Goal: Check status: Check status

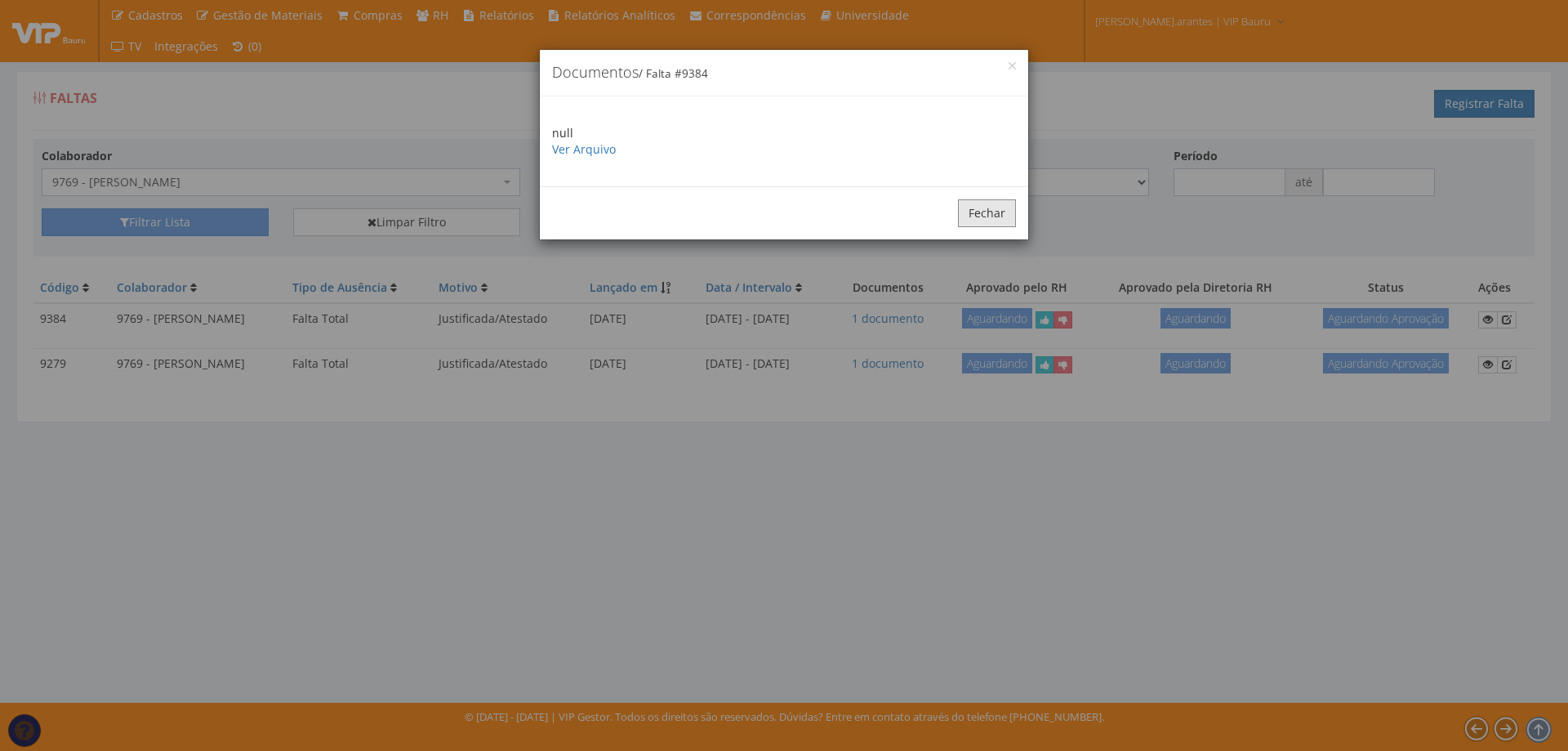
drag, startPoint x: 0, startPoint y: 0, endPoint x: 604, endPoint y: 210, distance: 639.5
click at [986, 211] on button "Fechar" at bounding box center [987, 213] width 58 height 28
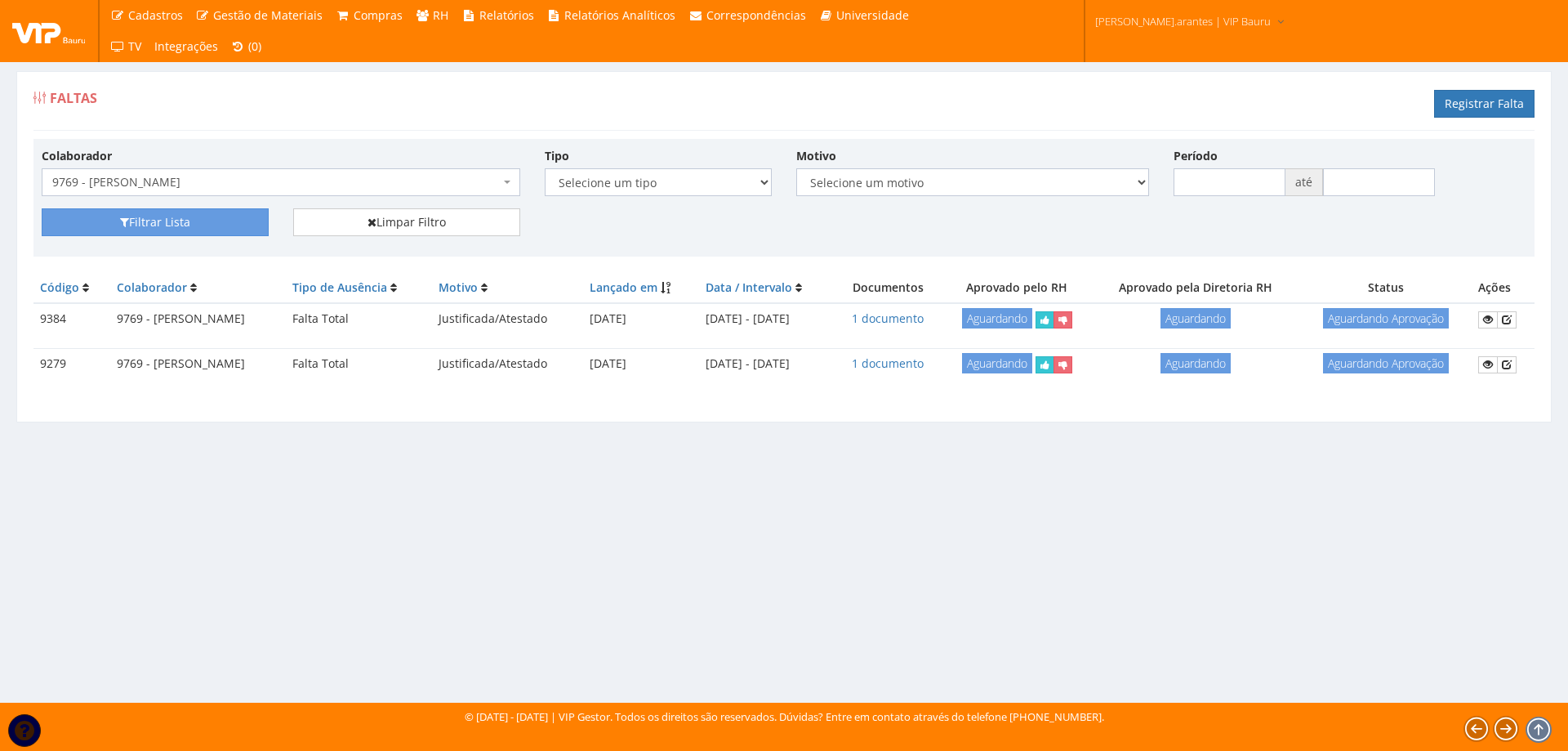
click at [207, 187] on span "9769 - [PERSON_NAME]" at bounding box center [276, 182] width 448 height 16
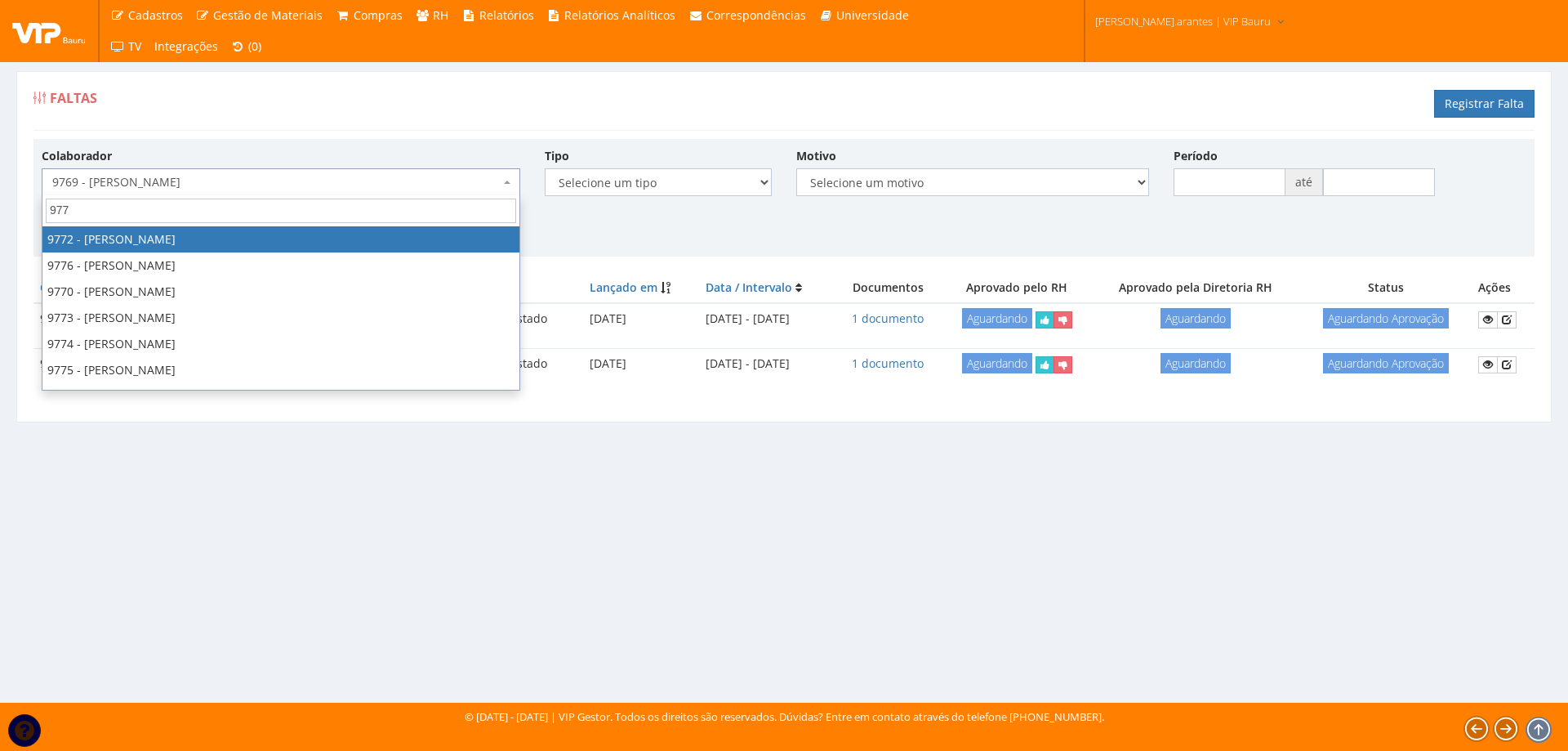
type input "9773"
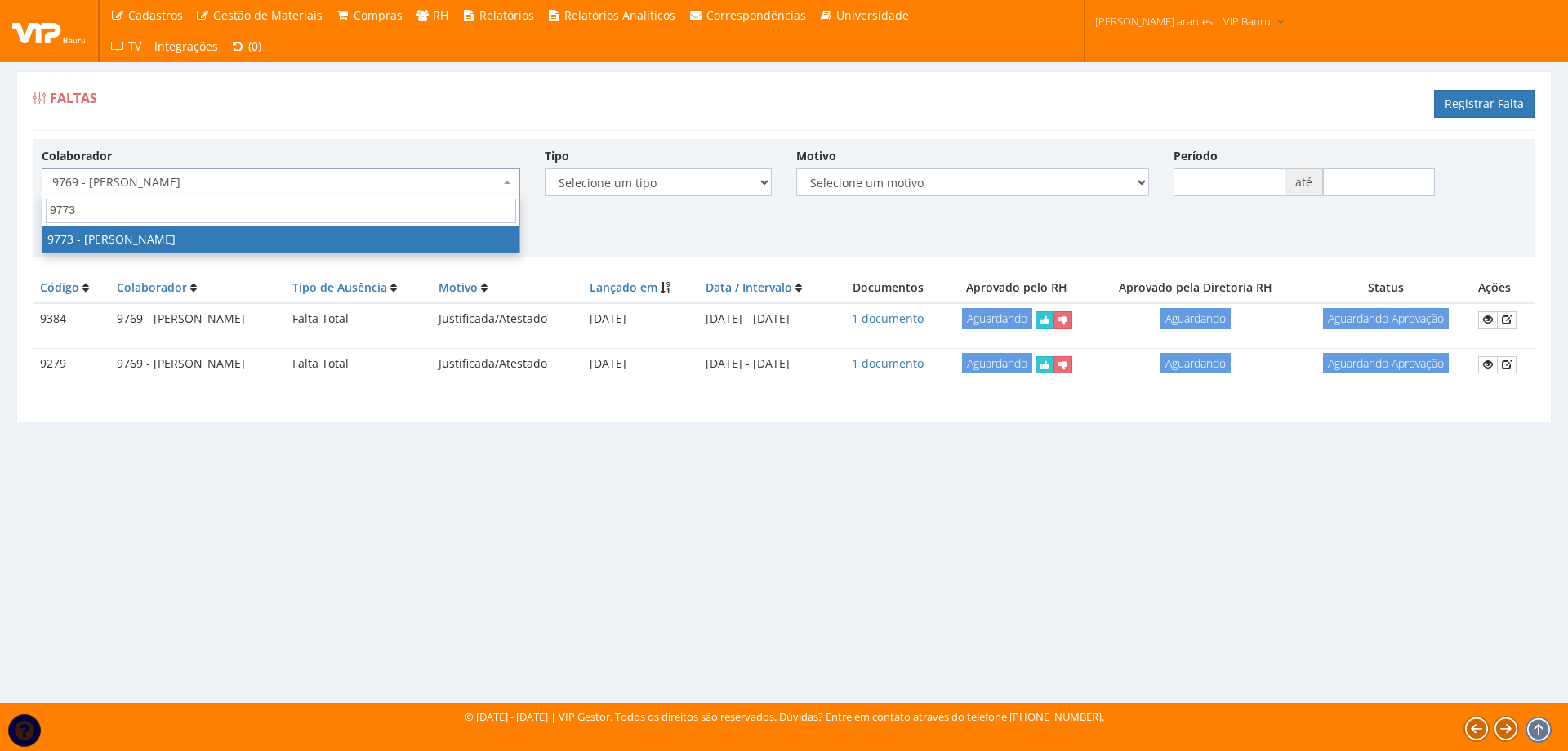
select select "4076"
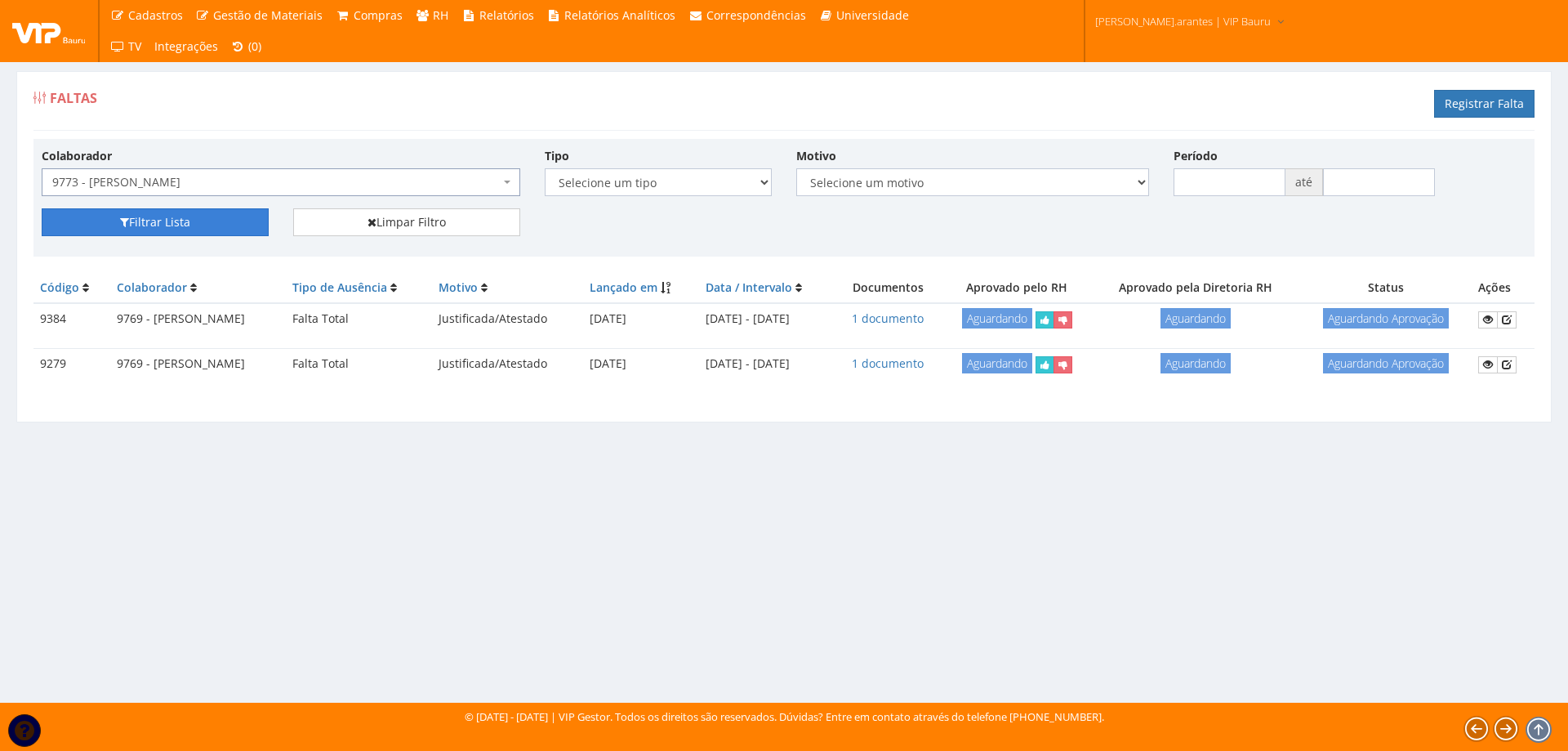
click at [183, 214] on button "Filtrar Lista" at bounding box center [156, 222] width 228 height 28
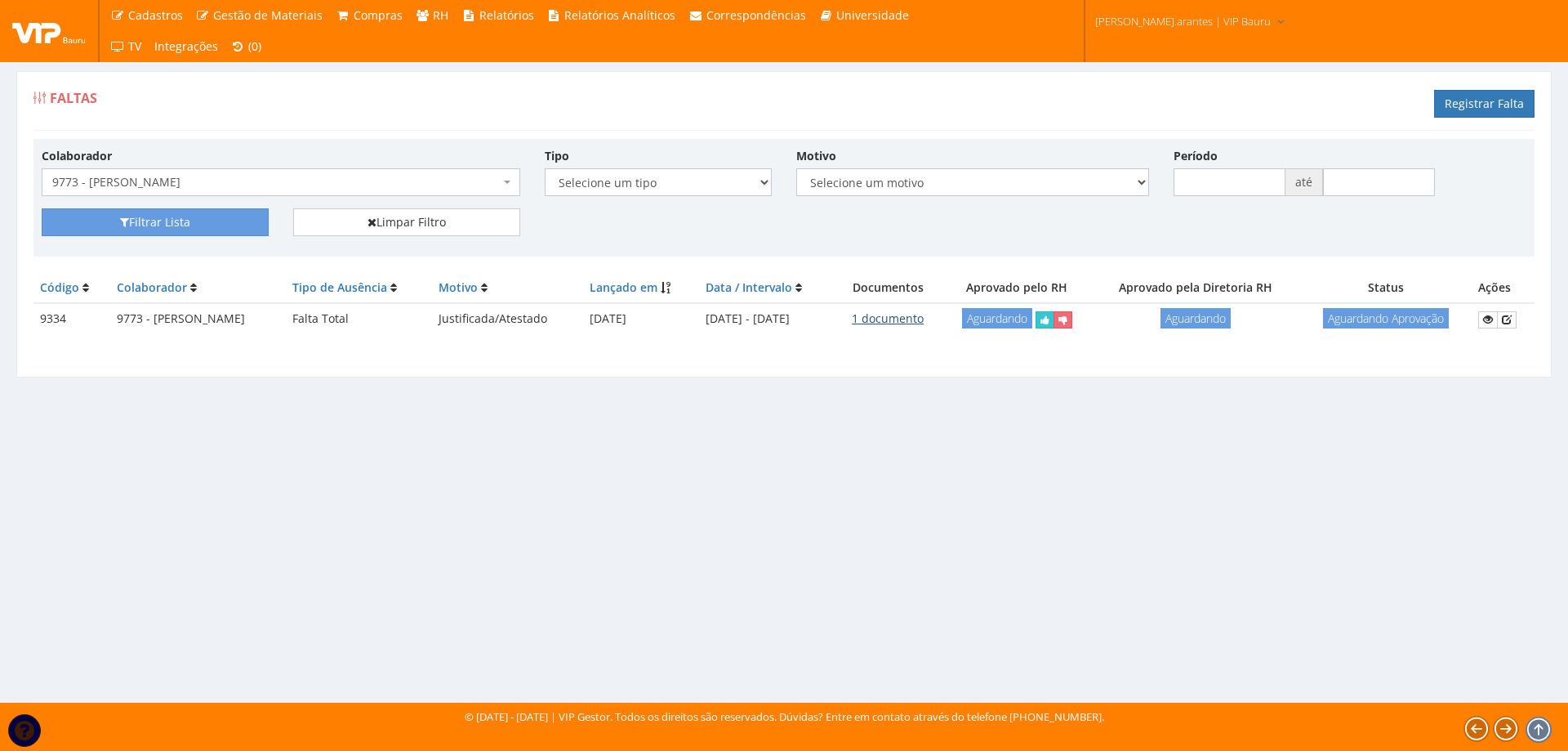
click at [924, 313] on link "1 documento" at bounding box center [887, 318] width 72 height 15
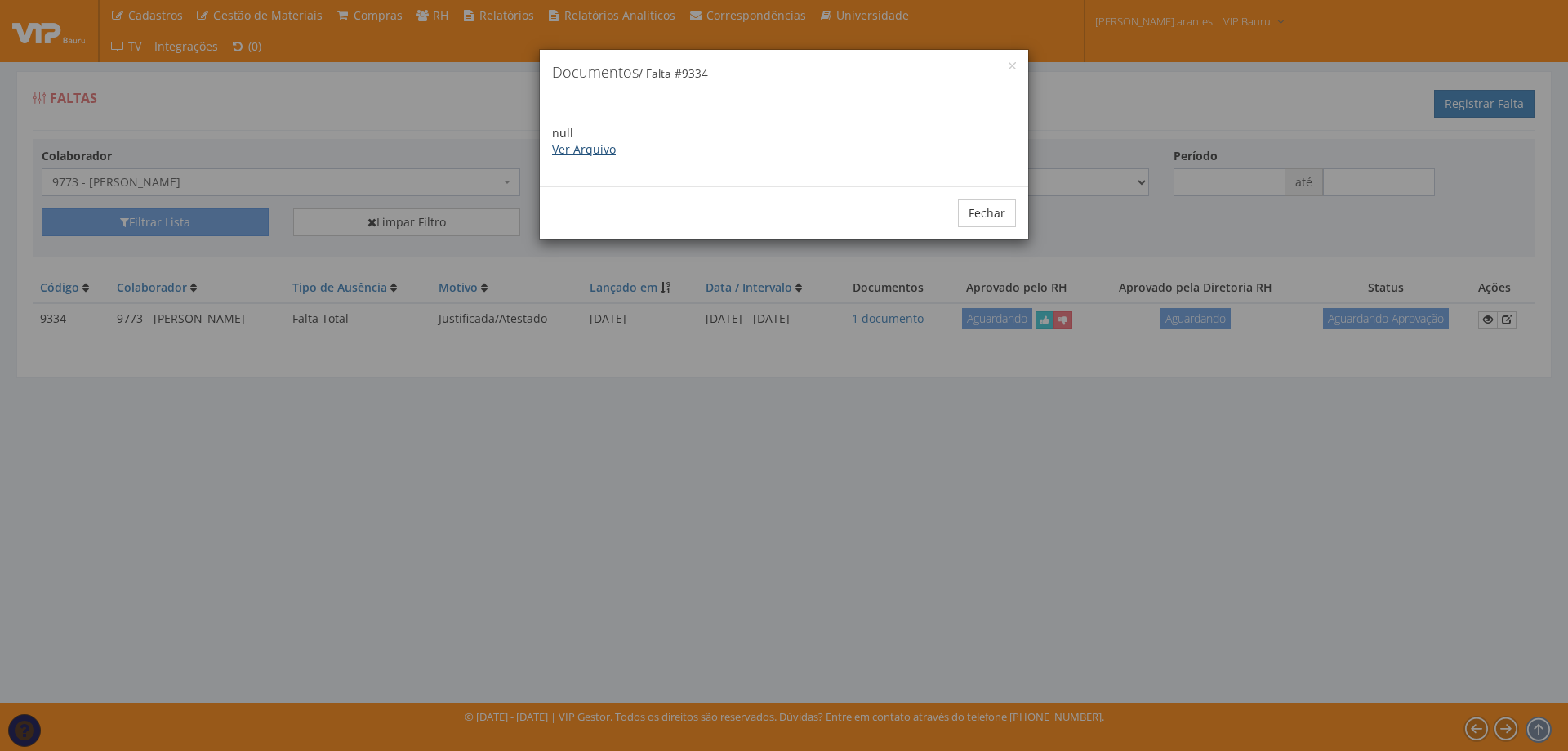
click at [571, 149] on link "Ver Arquivo" at bounding box center [584, 148] width 64 height 15
click at [989, 207] on button "Fechar" at bounding box center [987, 213] width 58 height 28
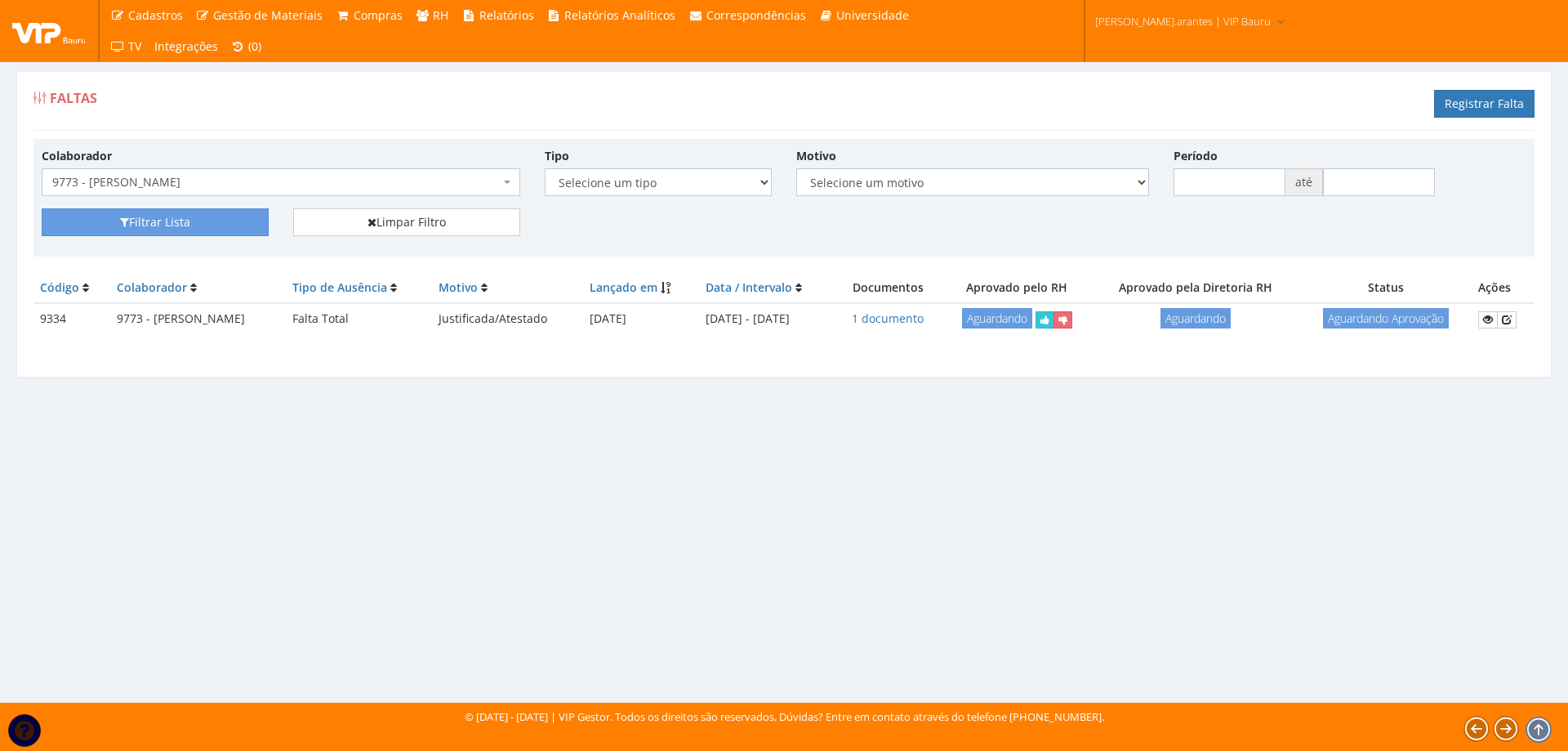
click at [178, 190] on span "9773 - [PERSON_NAME]" at bounding box center [276, 182] width 448 height 16
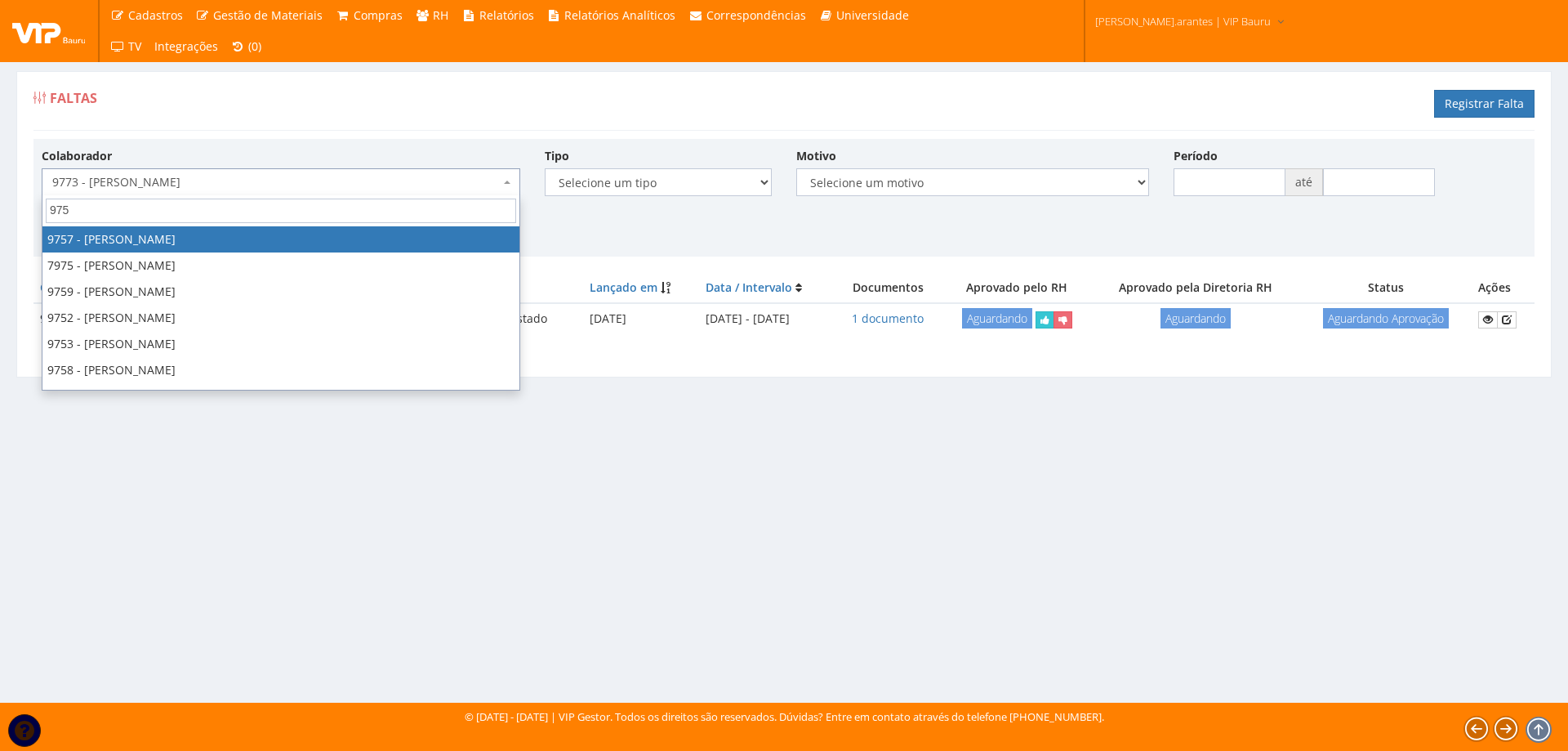
type input "9758"
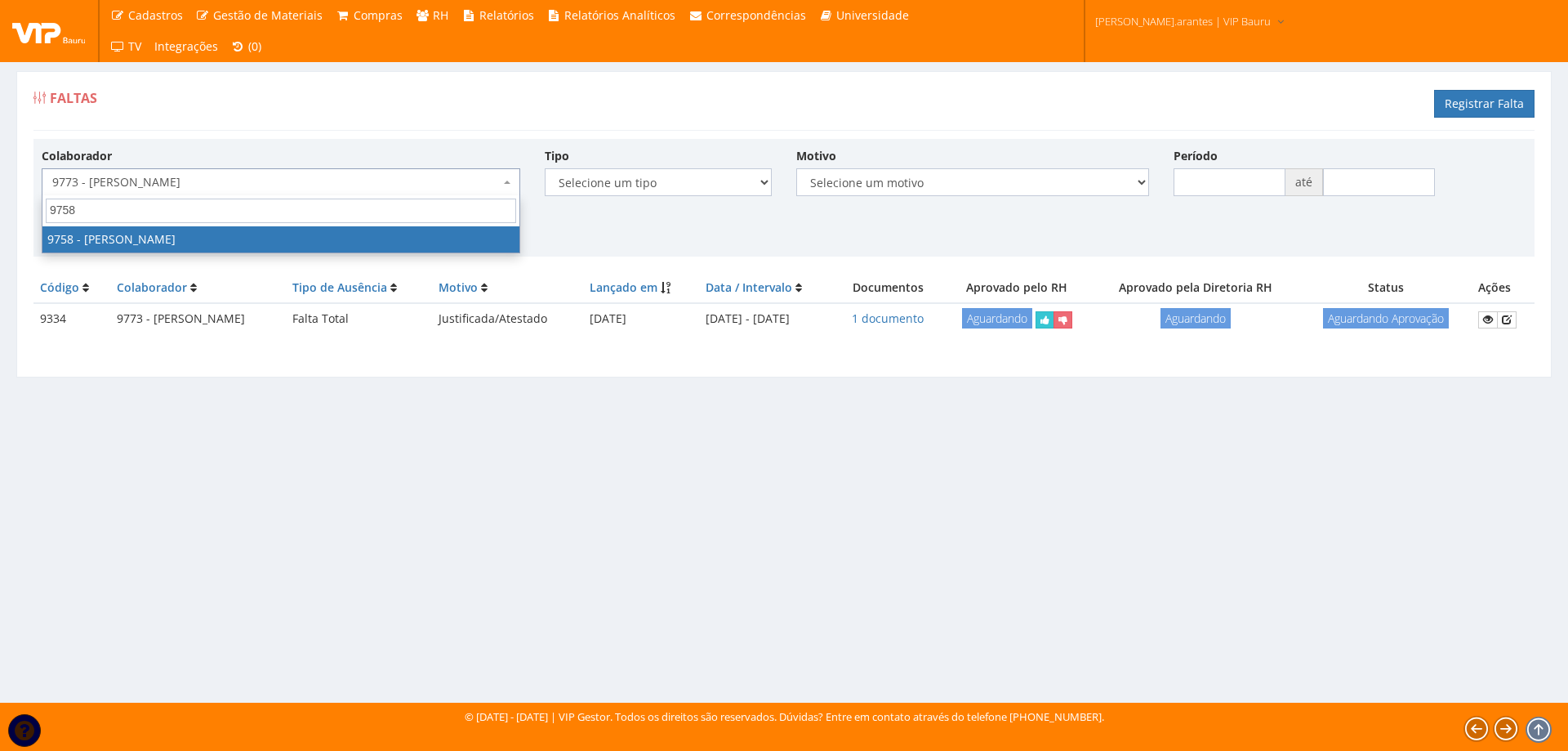
select select "4044"
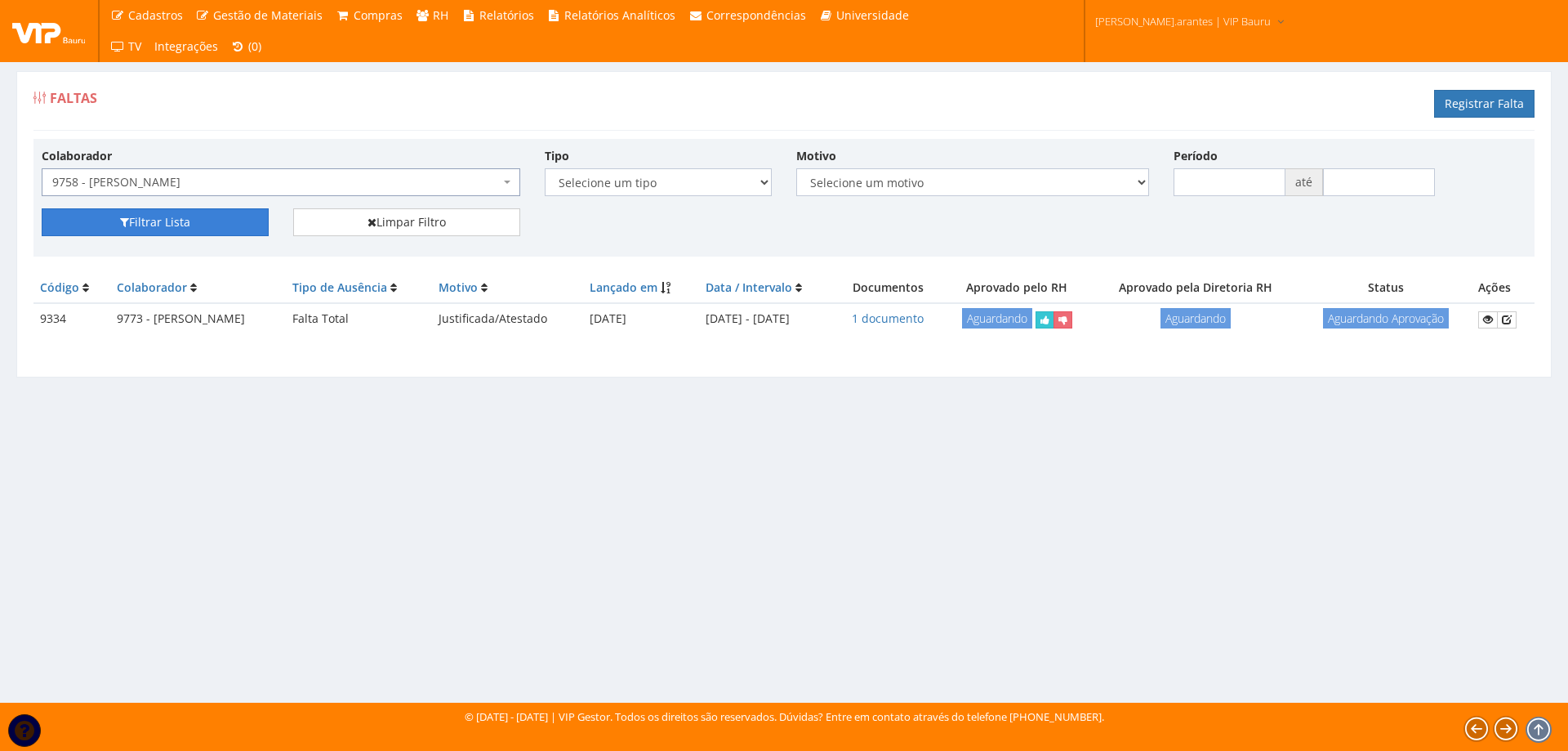
click at [164, 222] on button "Filtrar Lista" at bounding box center [156, 222] width 228 height 28
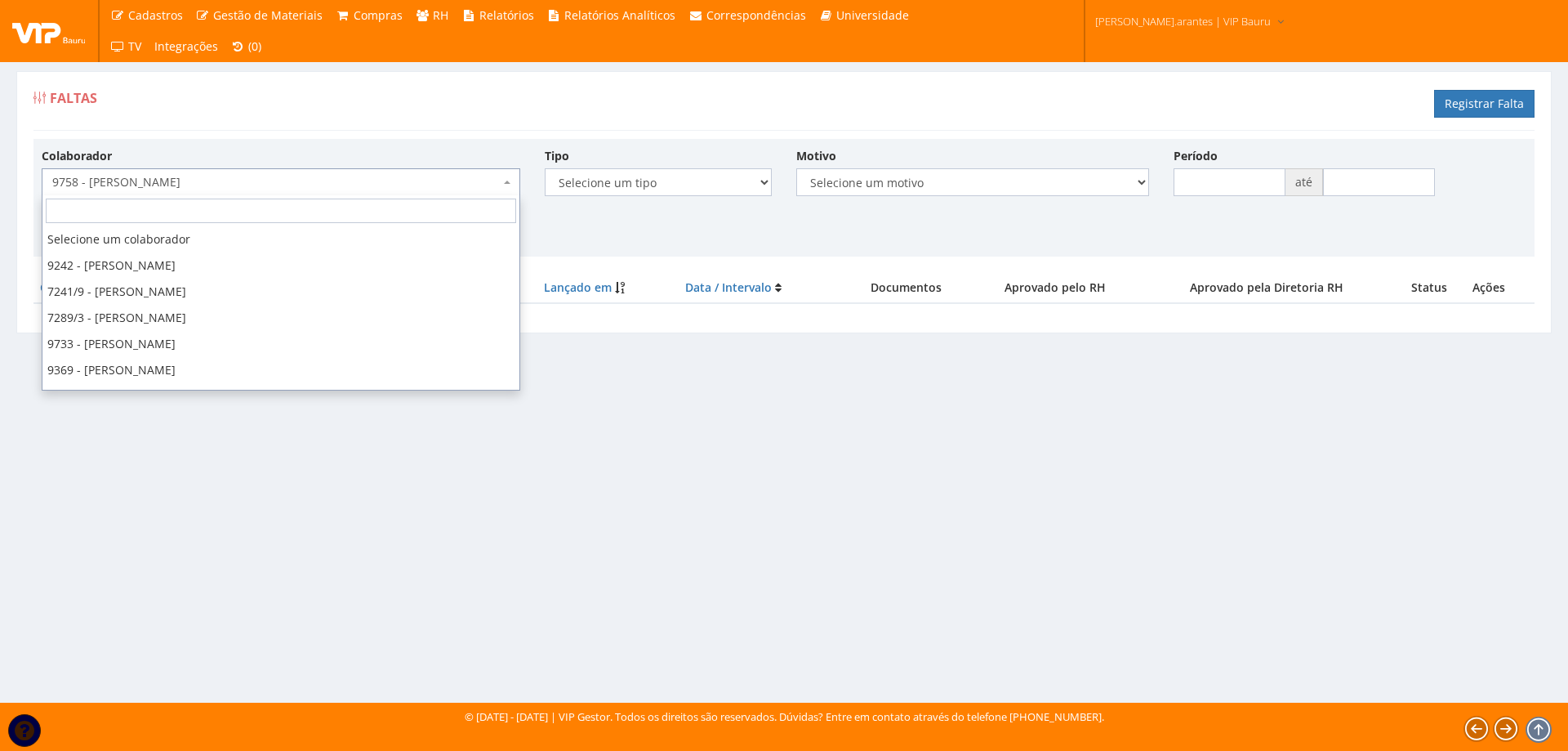
click at [225, 182] on span "9758 - [PERSON_NAME]" at bounding box center [276, 182] width 448 height 16
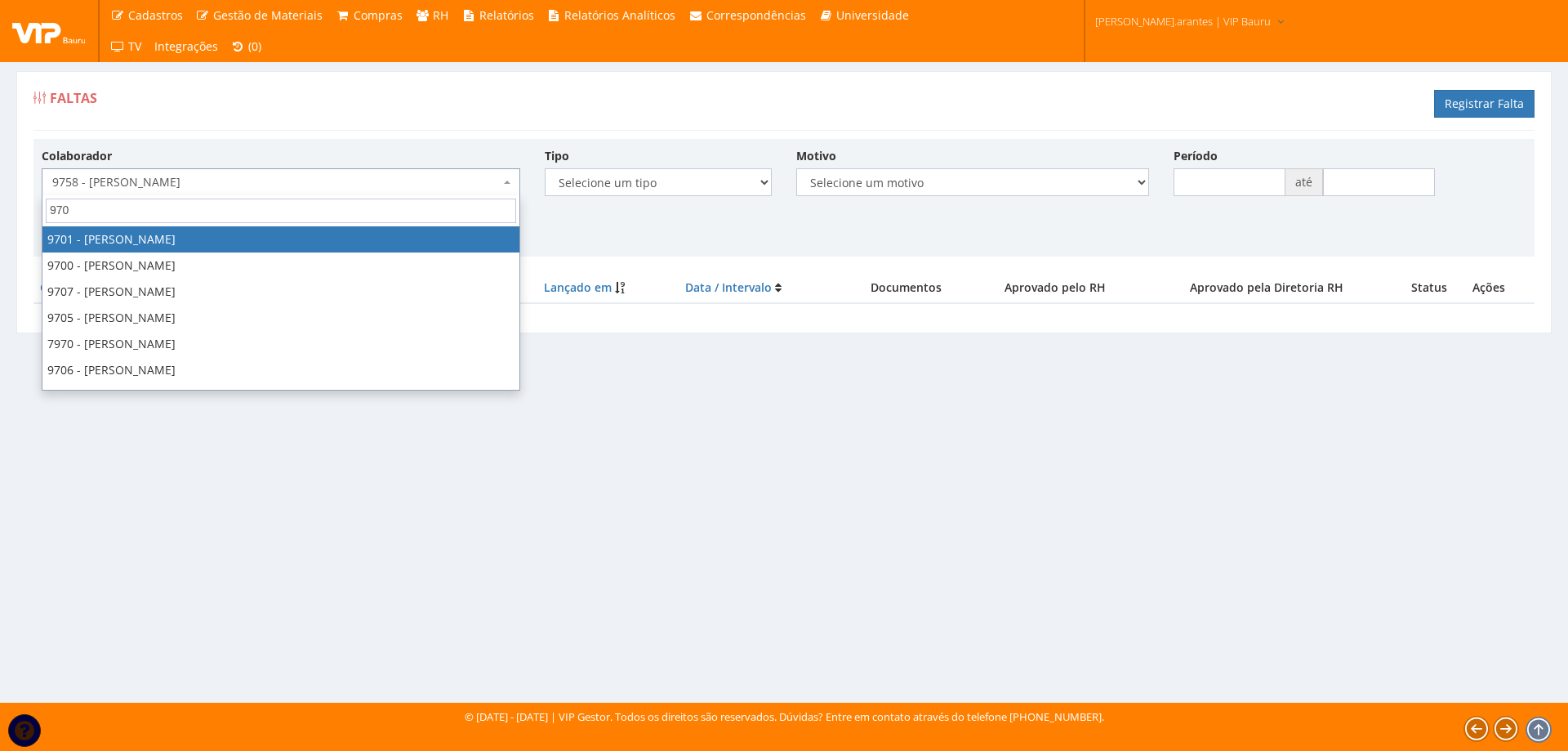
type input "9702"
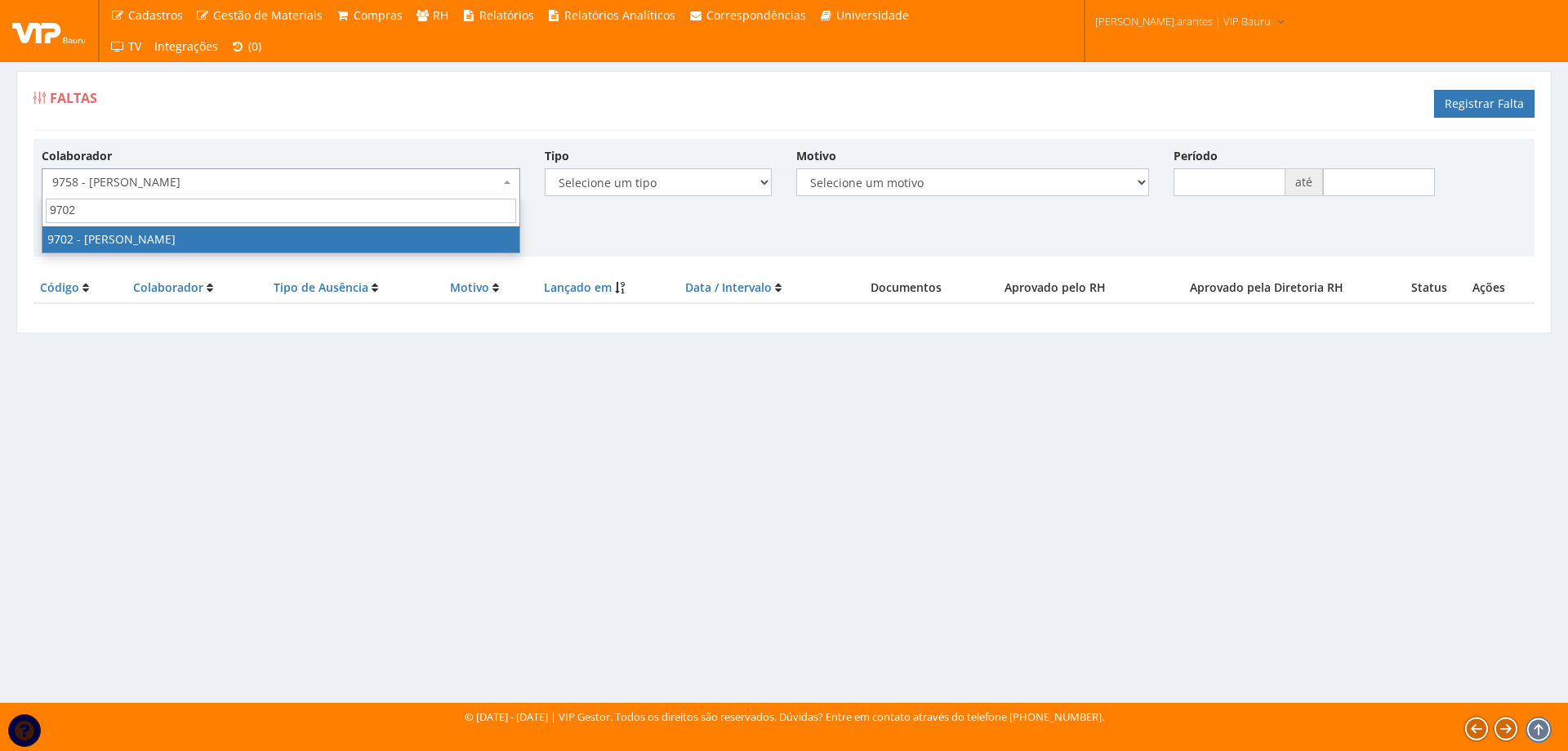
select select "3971"
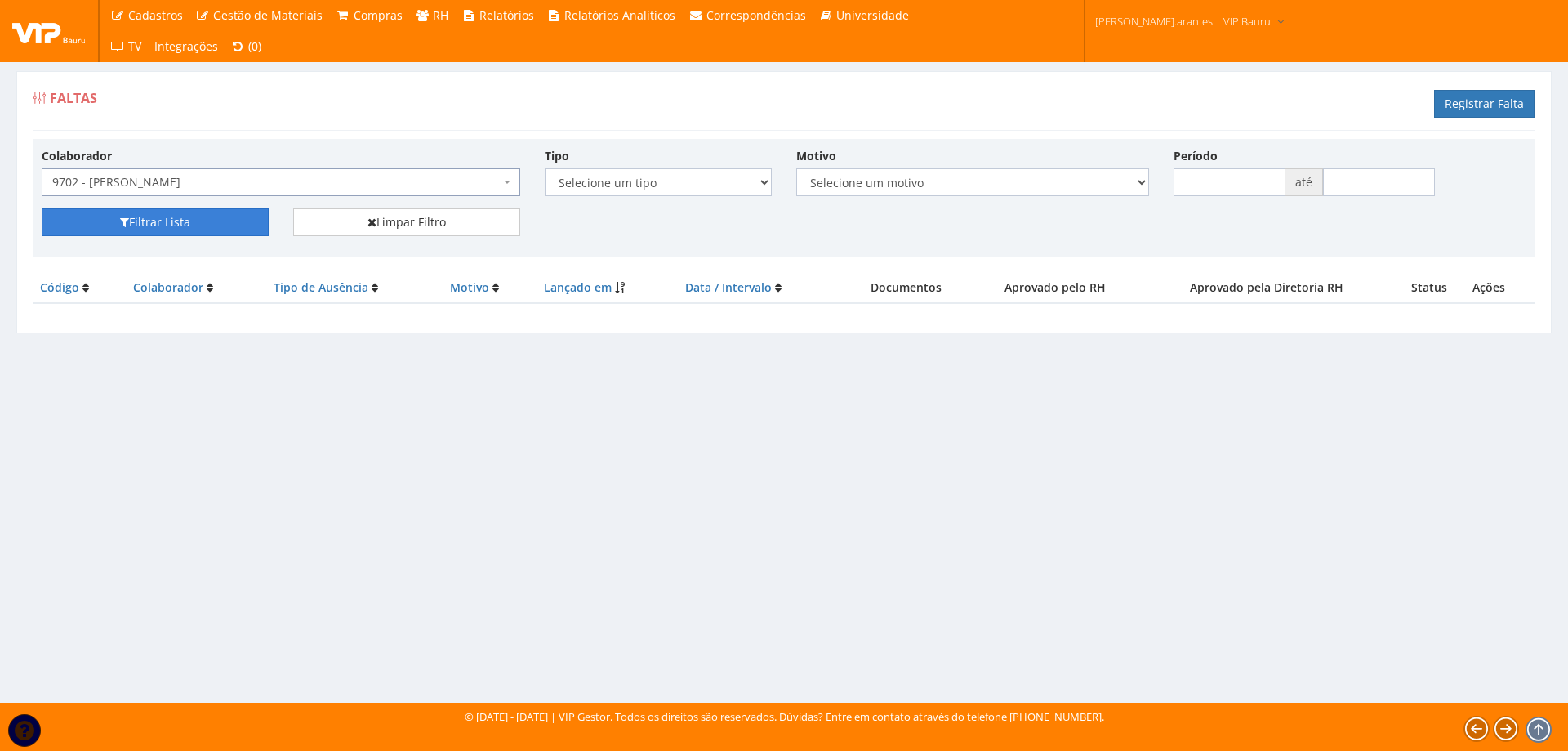
click at [232, 226] on button "Filtrar Lista" at bounding box center [156, 222] width 228 height 28
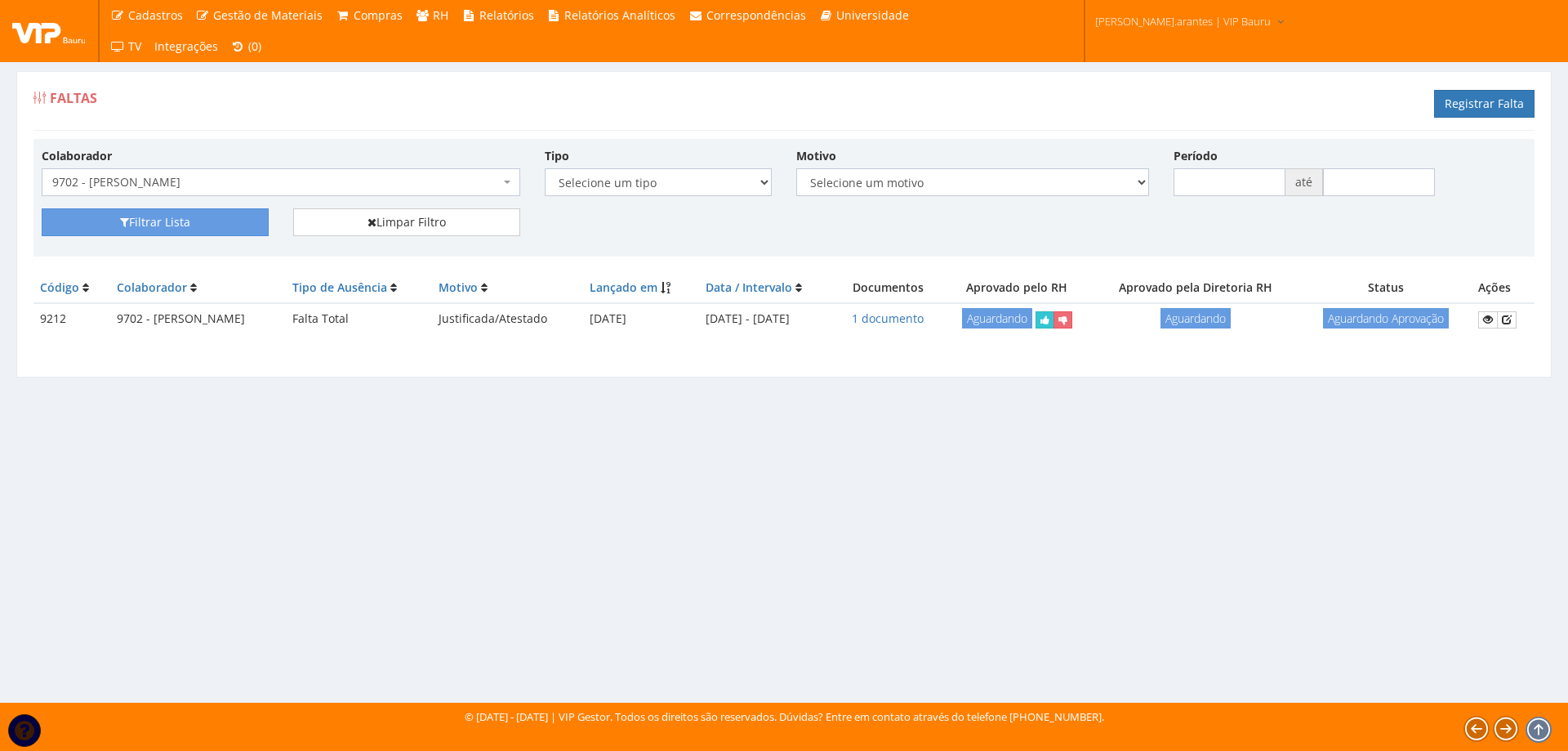
click at [180, 176] on span "9702 - [PERSON_NAME]" at bounding box center [276, 182] width 448 height 16
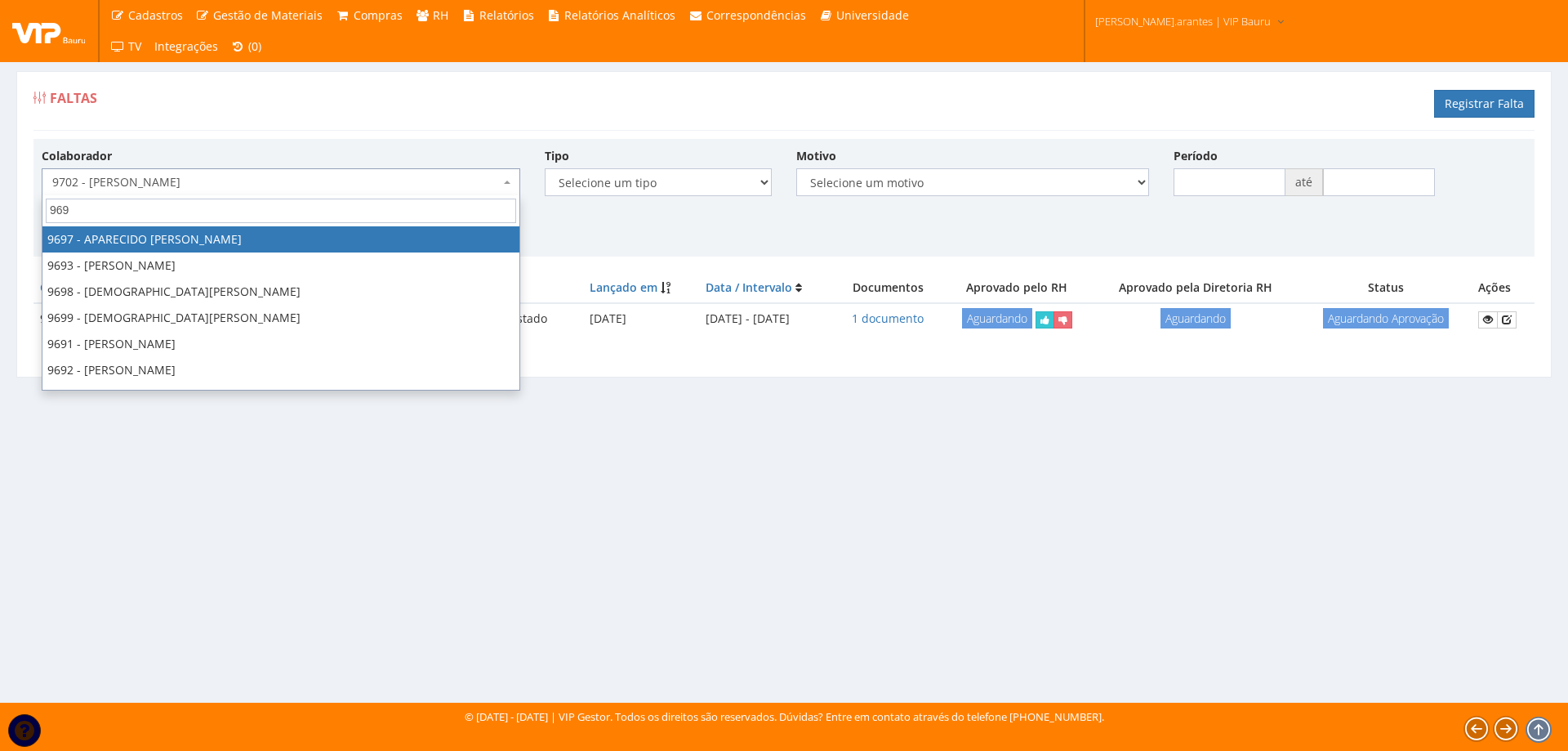
type input "9692"
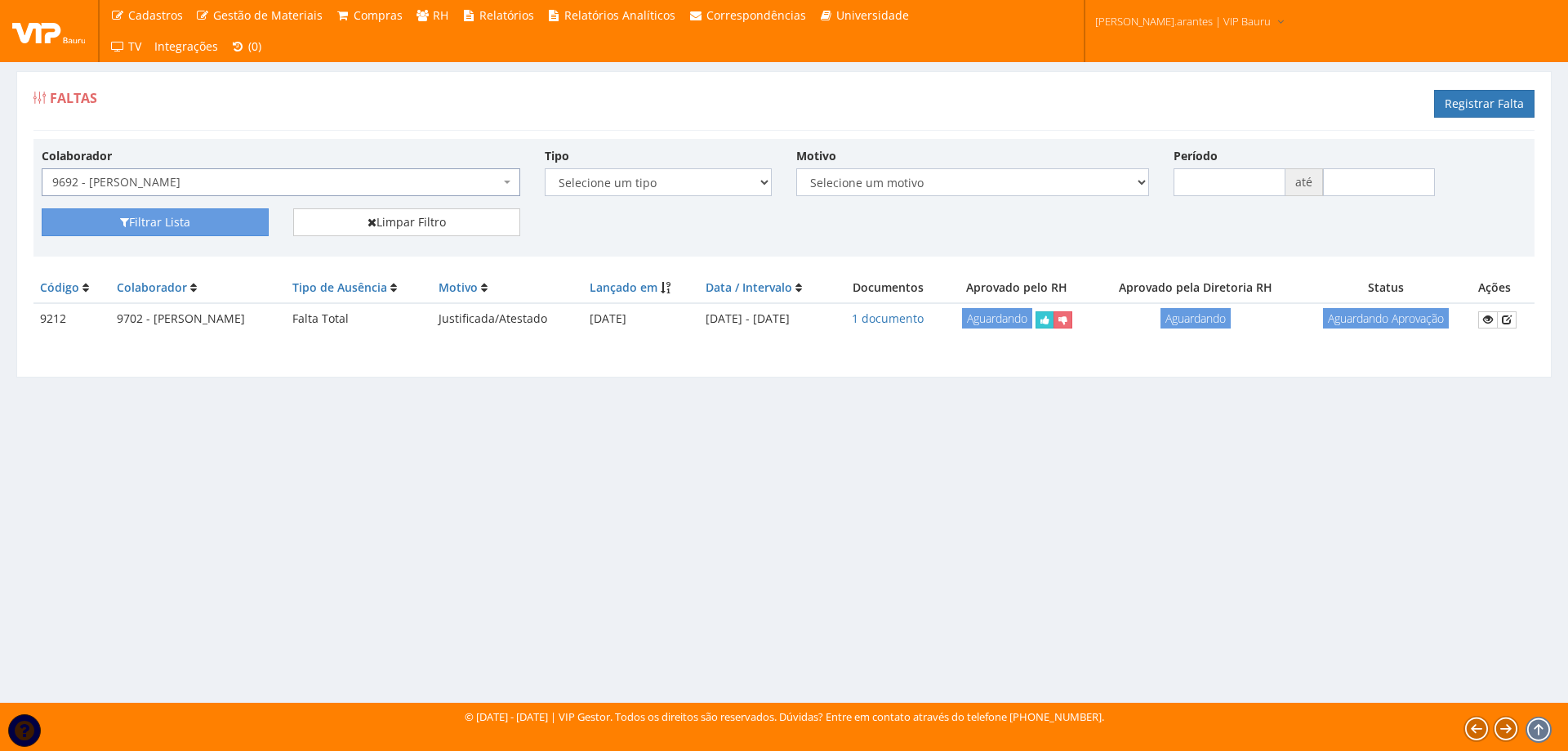
select select "3943"
click at [152, 219] on button "Filtrar Lista" at bounding box center [156, 222] width 228 height 28
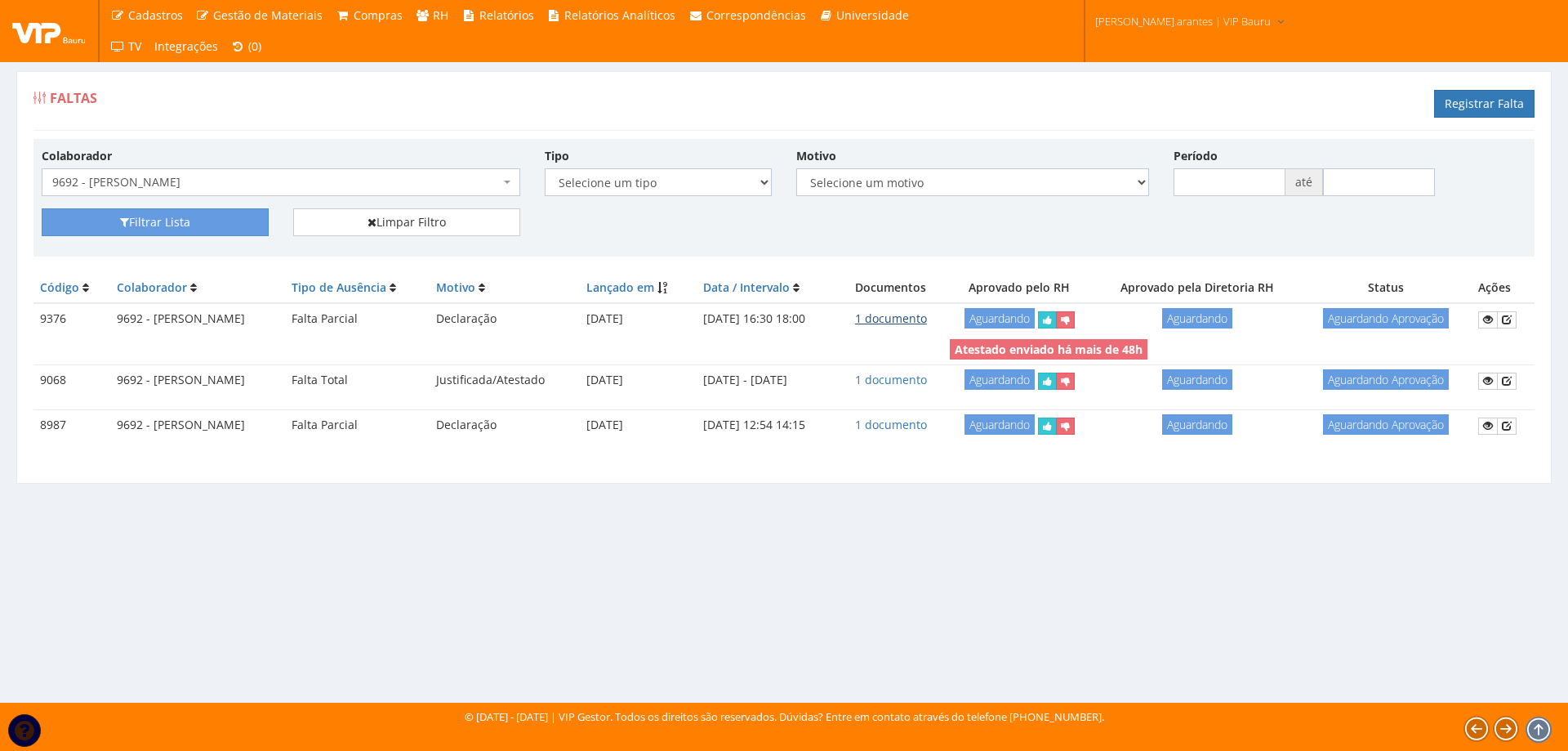
click at [927, 316] on link "1 documento" at bounding box center [891, 318] width 72 height 15
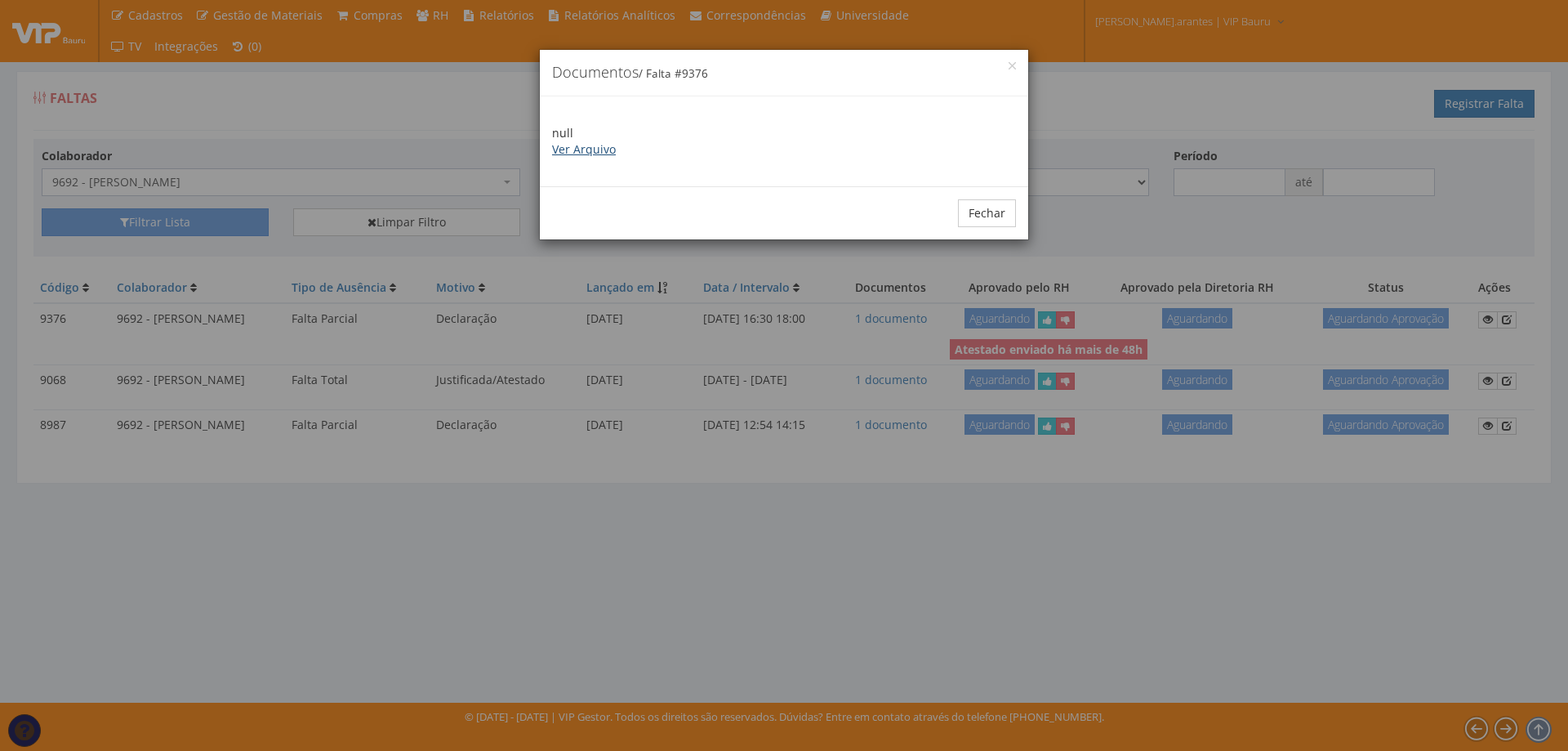
click at [592, 146] on link "Ver Arquivo" at bounding box center [584, 148] width 64 height 15
drag, startPoint x: 976, startPoint y: 221, endPoint x: 896, endPoint y: 209, distance: 80.9
click at [971, 218] on button "Fechar" at bounding box center [987, 213] width 58 height 28
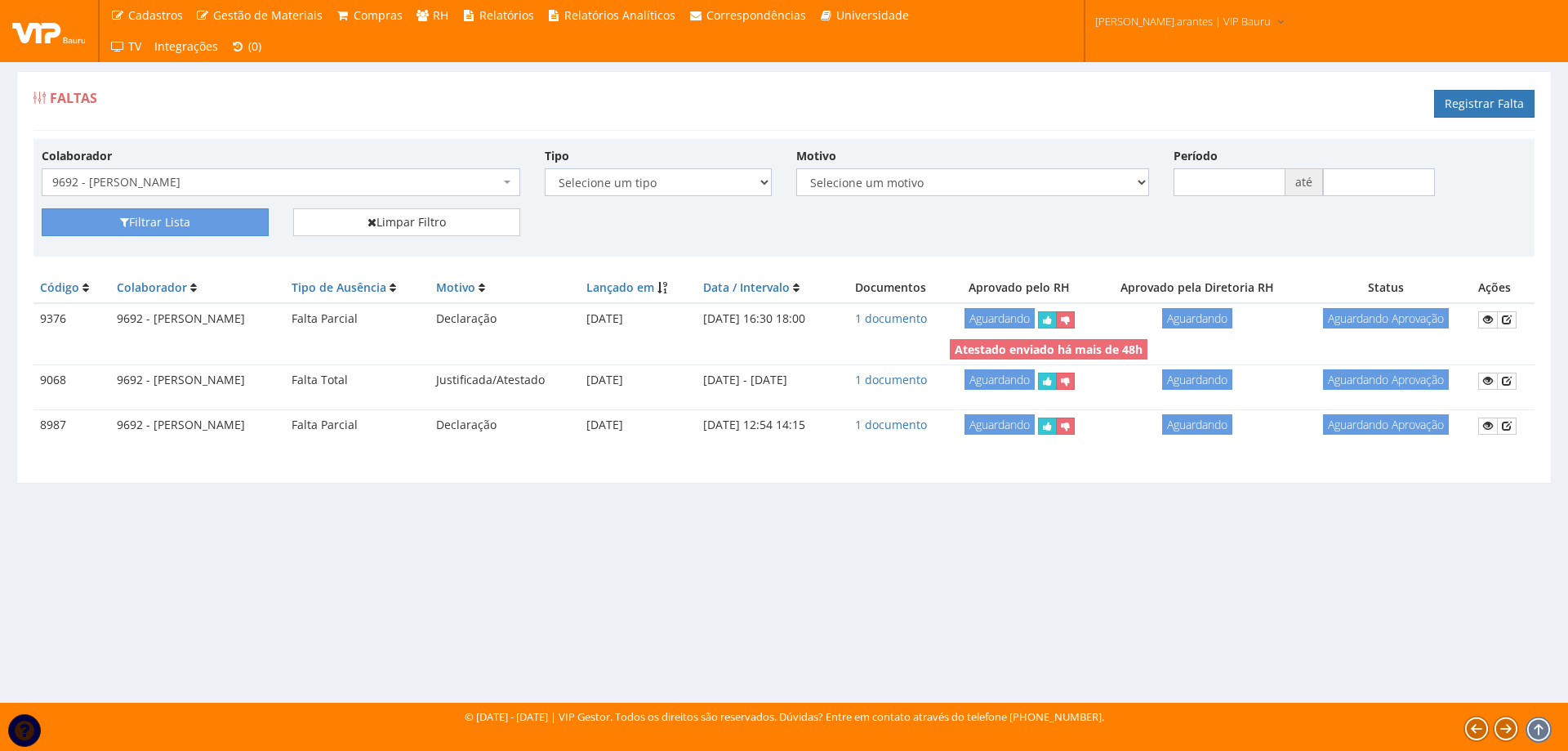
click at [278, 185] on span "9692 - [PERSON_NAME]" at bounding box center [276, 182] width 448 height 16
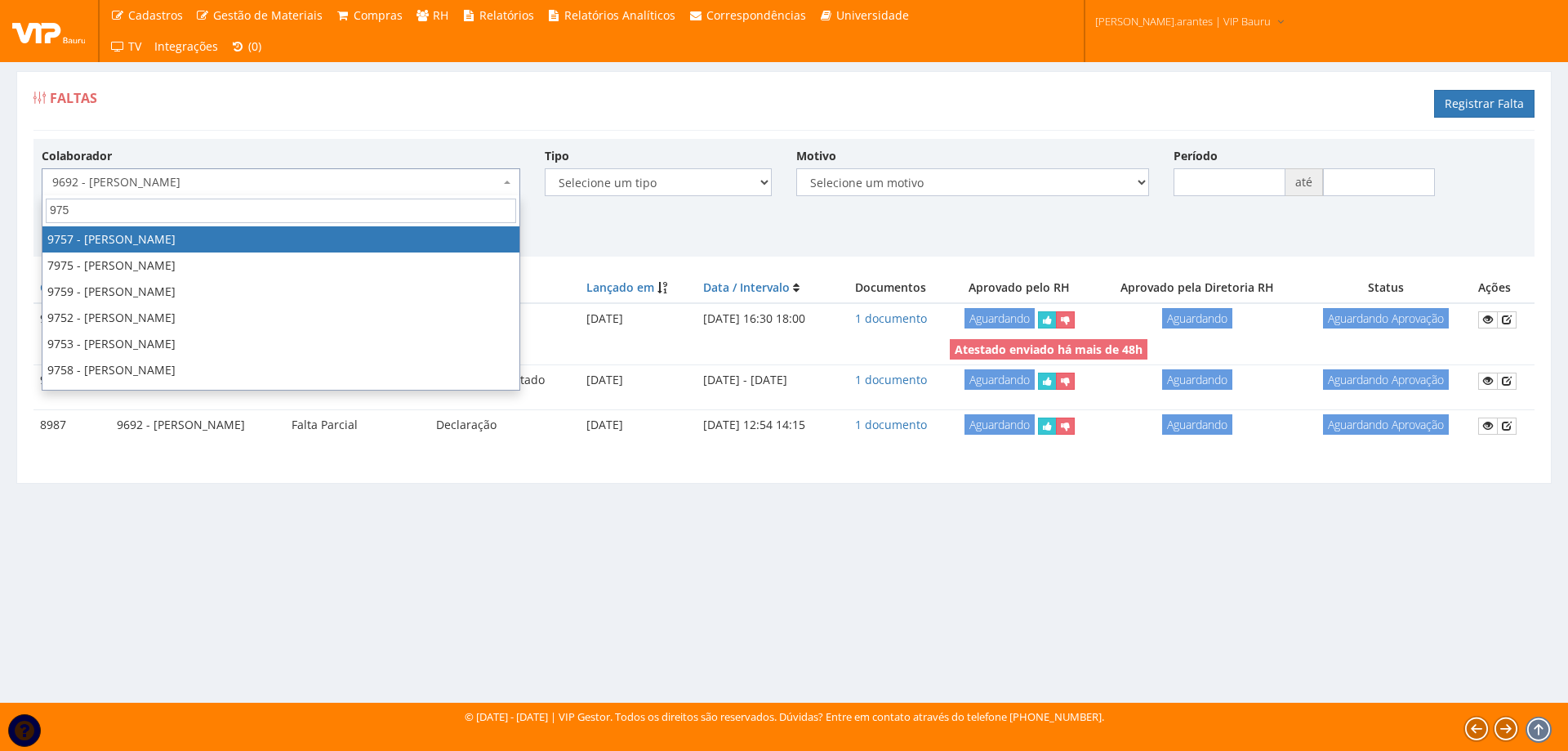
type input "9750"
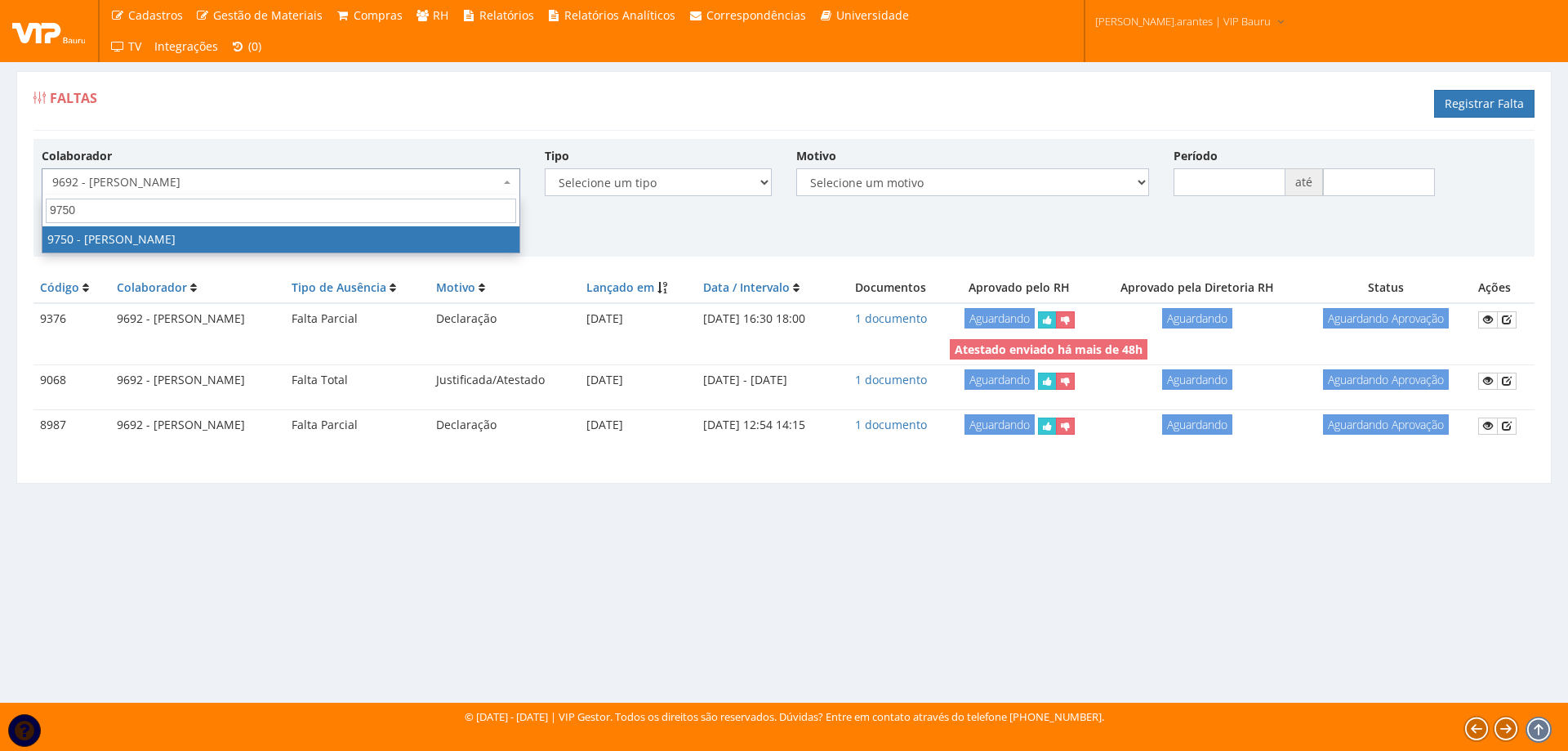
select select "4031"
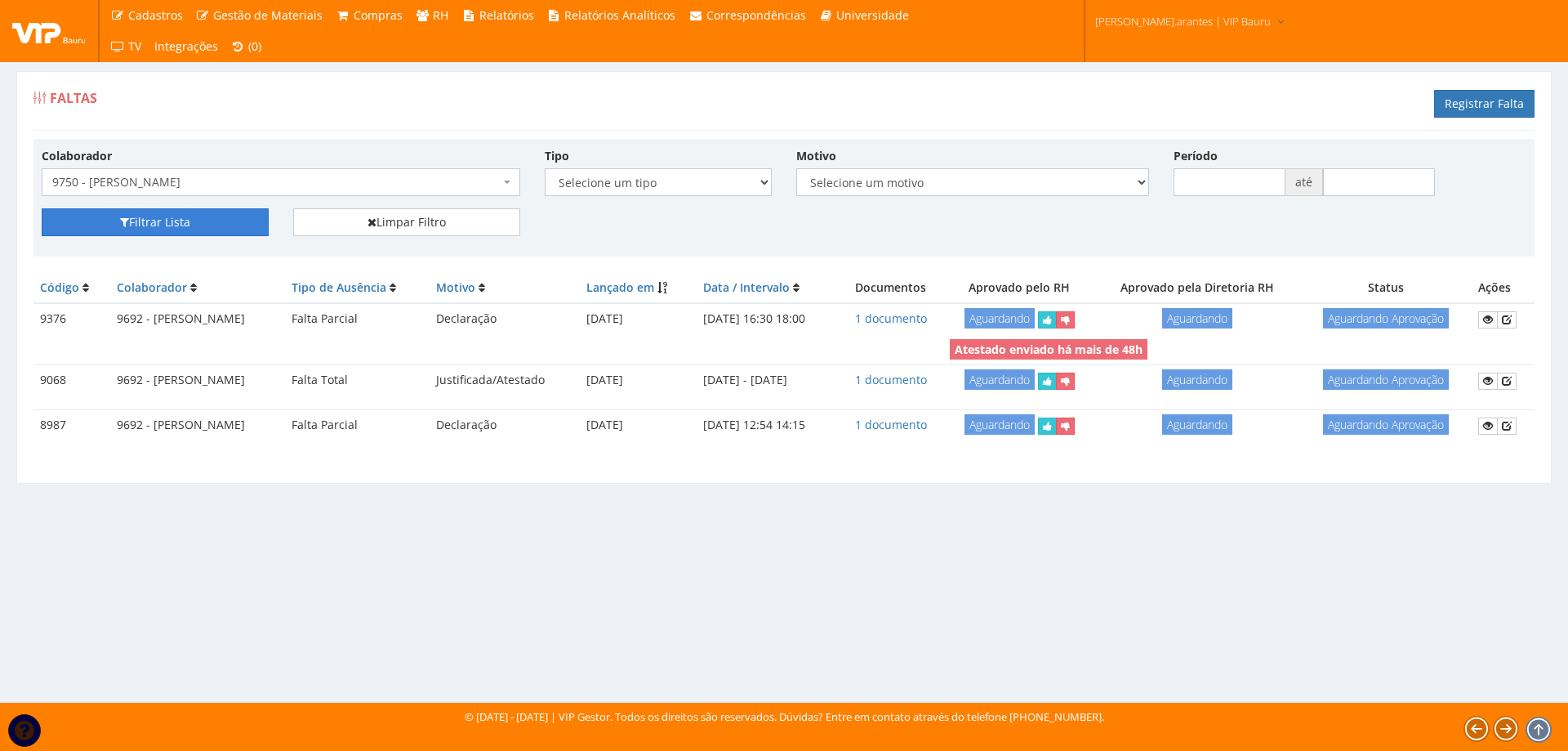
click at [133, 218] on button "Filtrar Lista" at bounding box center [156, 222] width 228 height 28
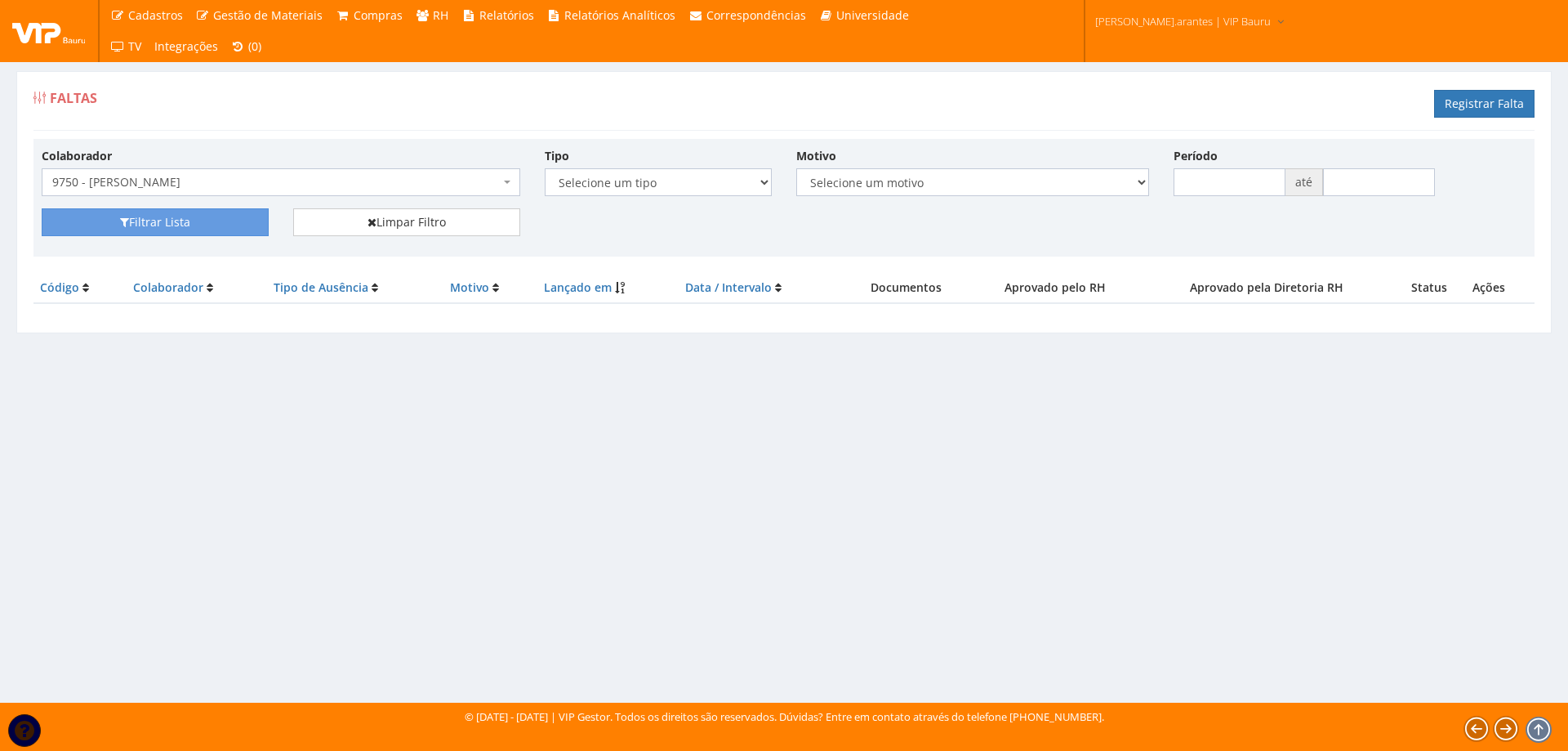
click at [219, 184] on span "9750 - [PERSON_NAME]" at bounding box center [276, 182] width 448 height 16
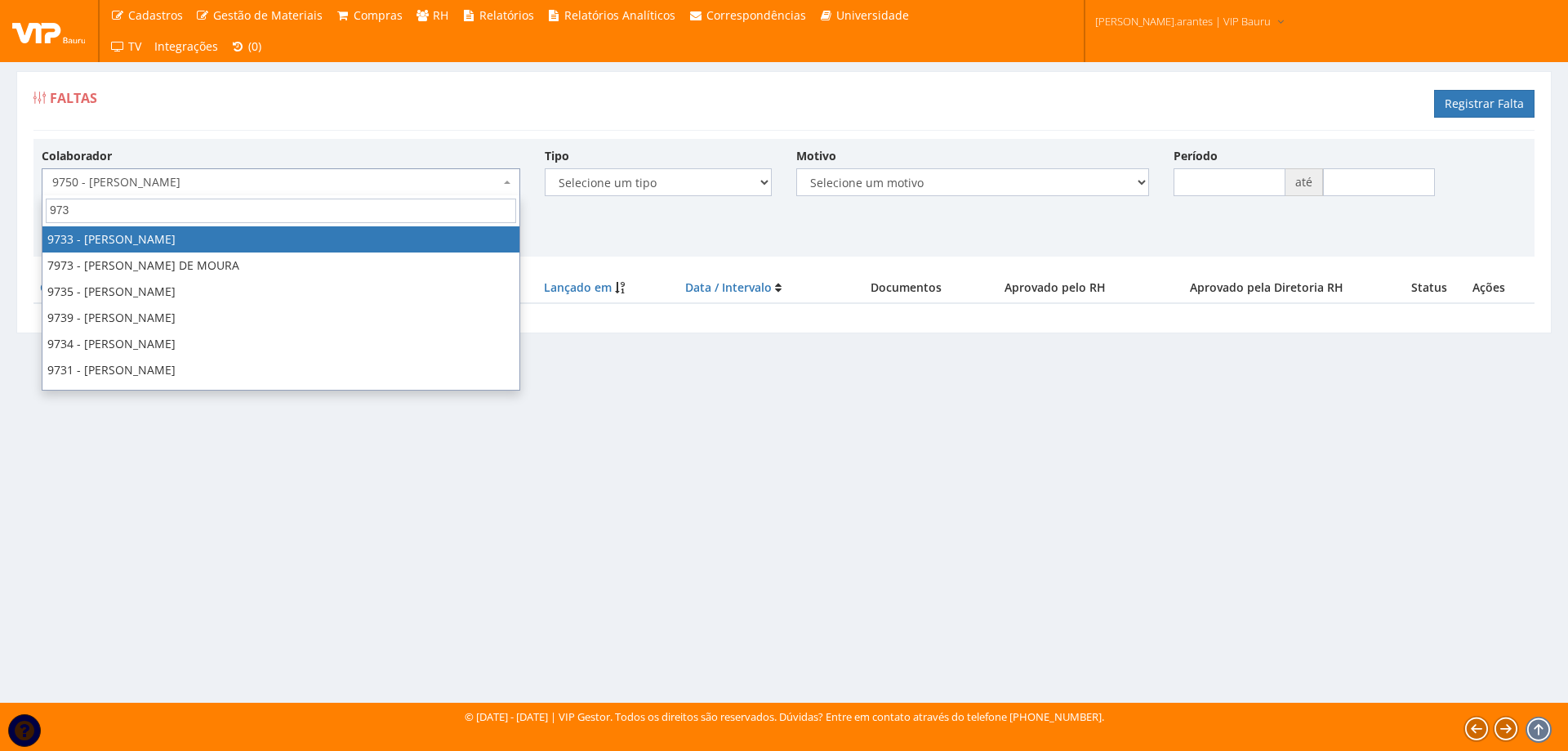
type input "9737"
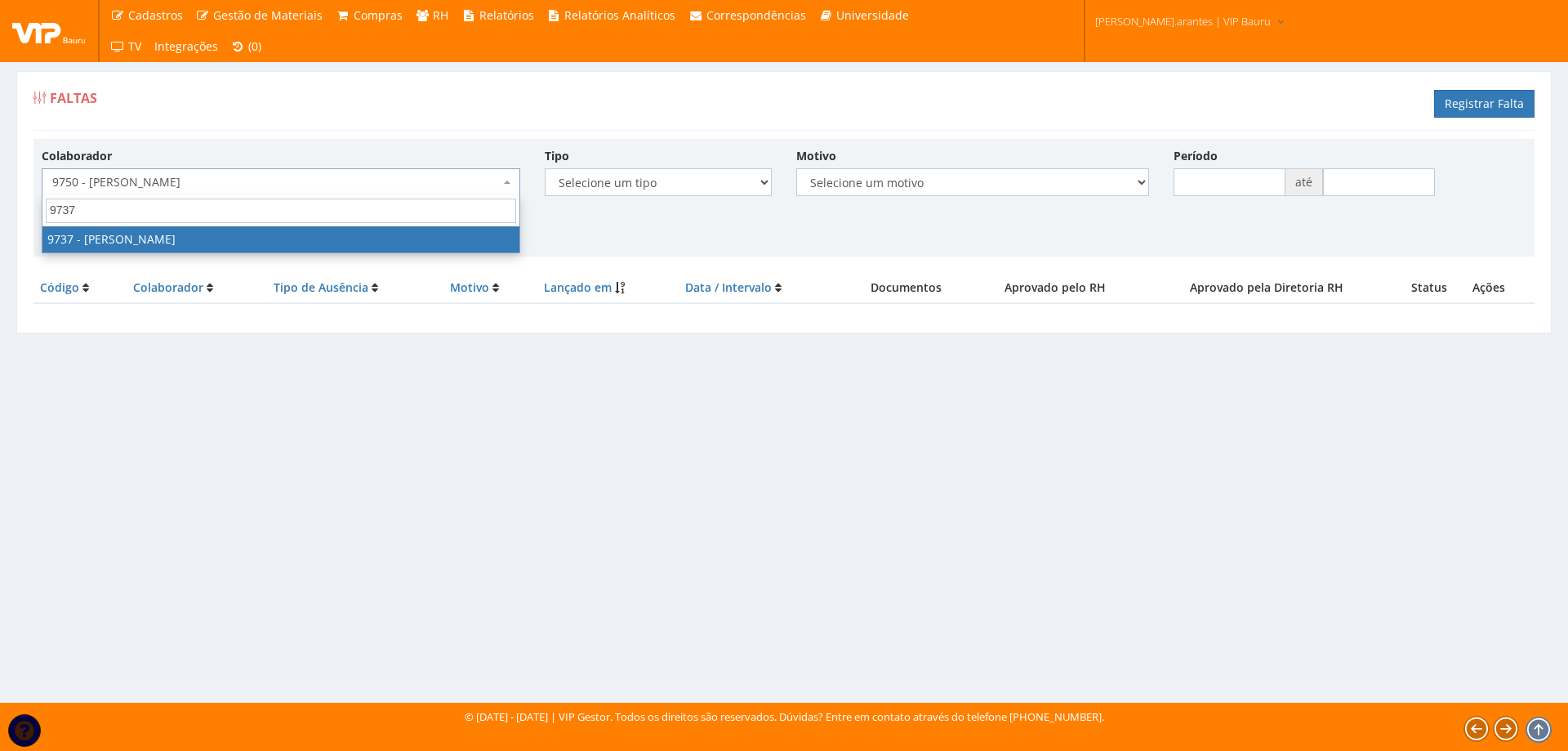
select select "4014"
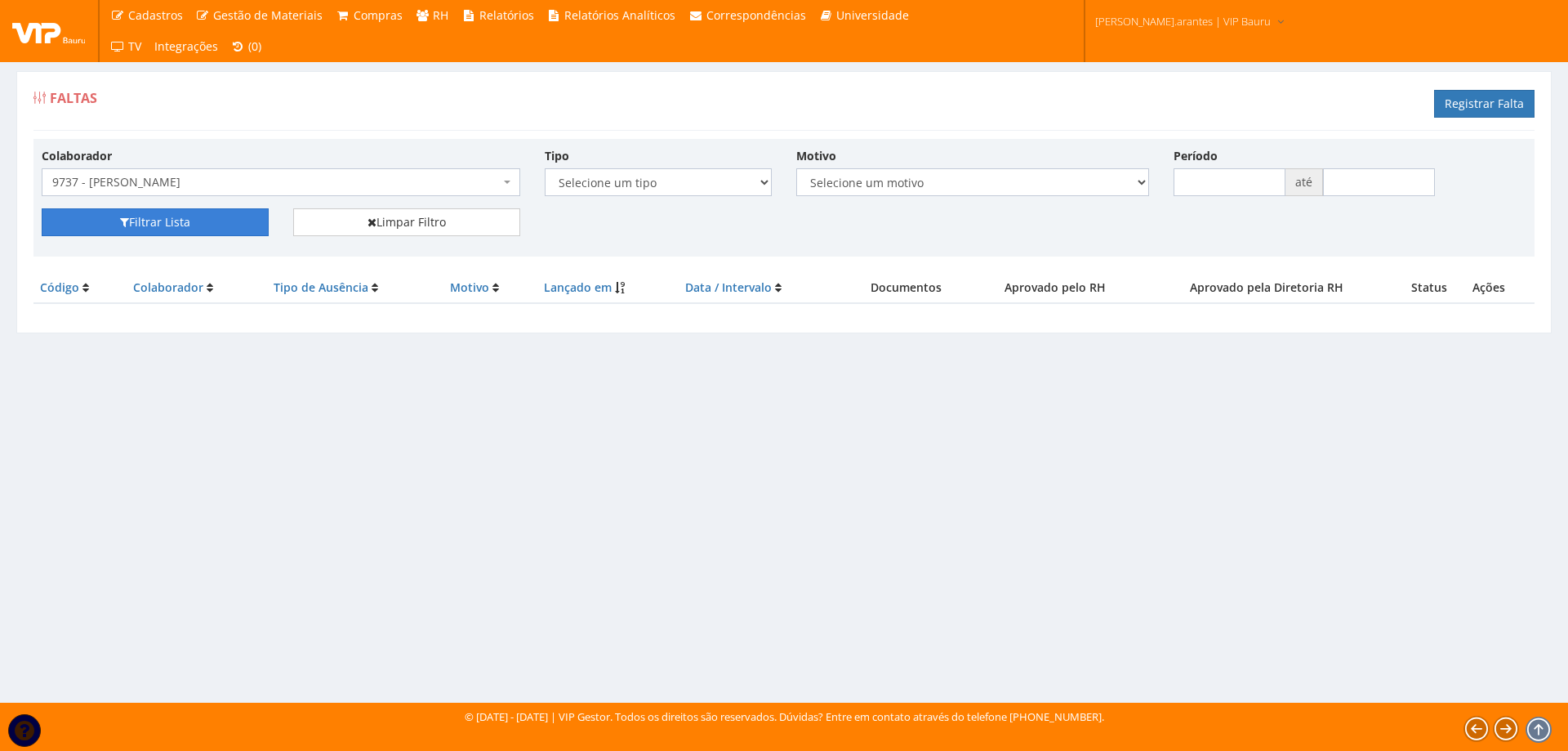
click at [202, 225] on button "Filtrar Lista" at bounding box center [156, 222] width 228 height 28
click at [233, 177] on span "9737 - [PERSON_NAME]" at bounding box center [276, 182] width 448 height 16
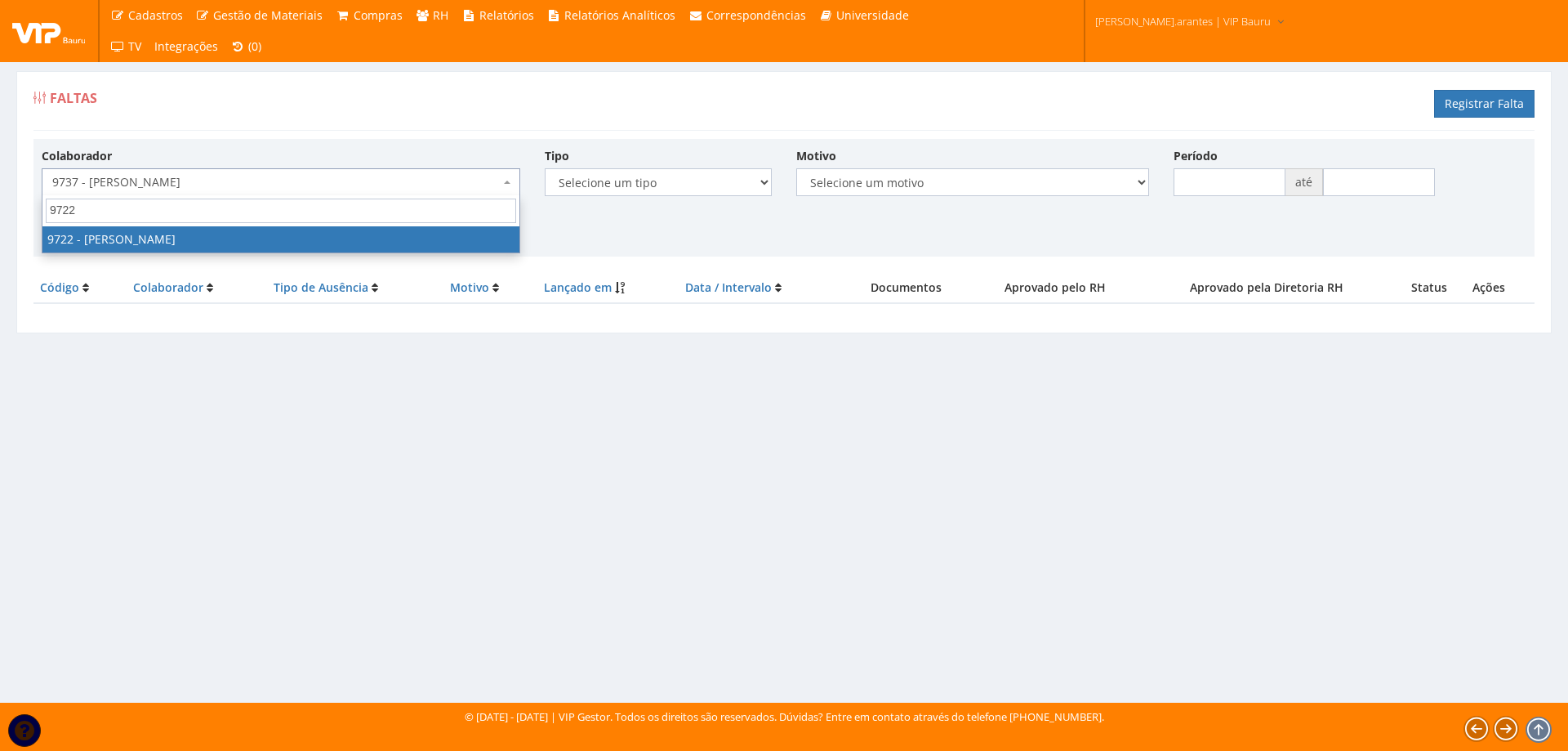
type input "9722"
select select "3996"
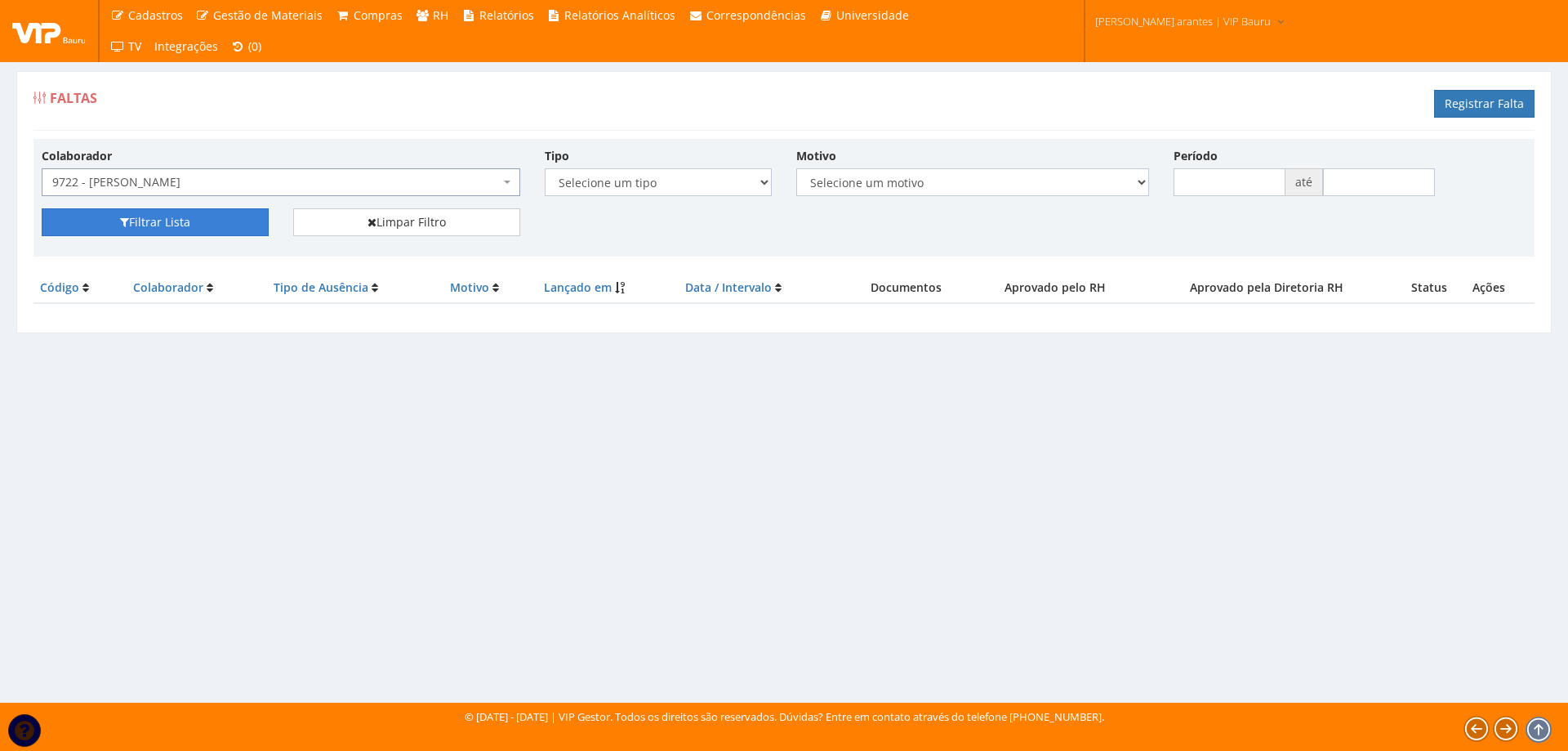
click at [174, 228] on button "Filtrar Lista" at bounding box center [156, 222] width 228 height 28
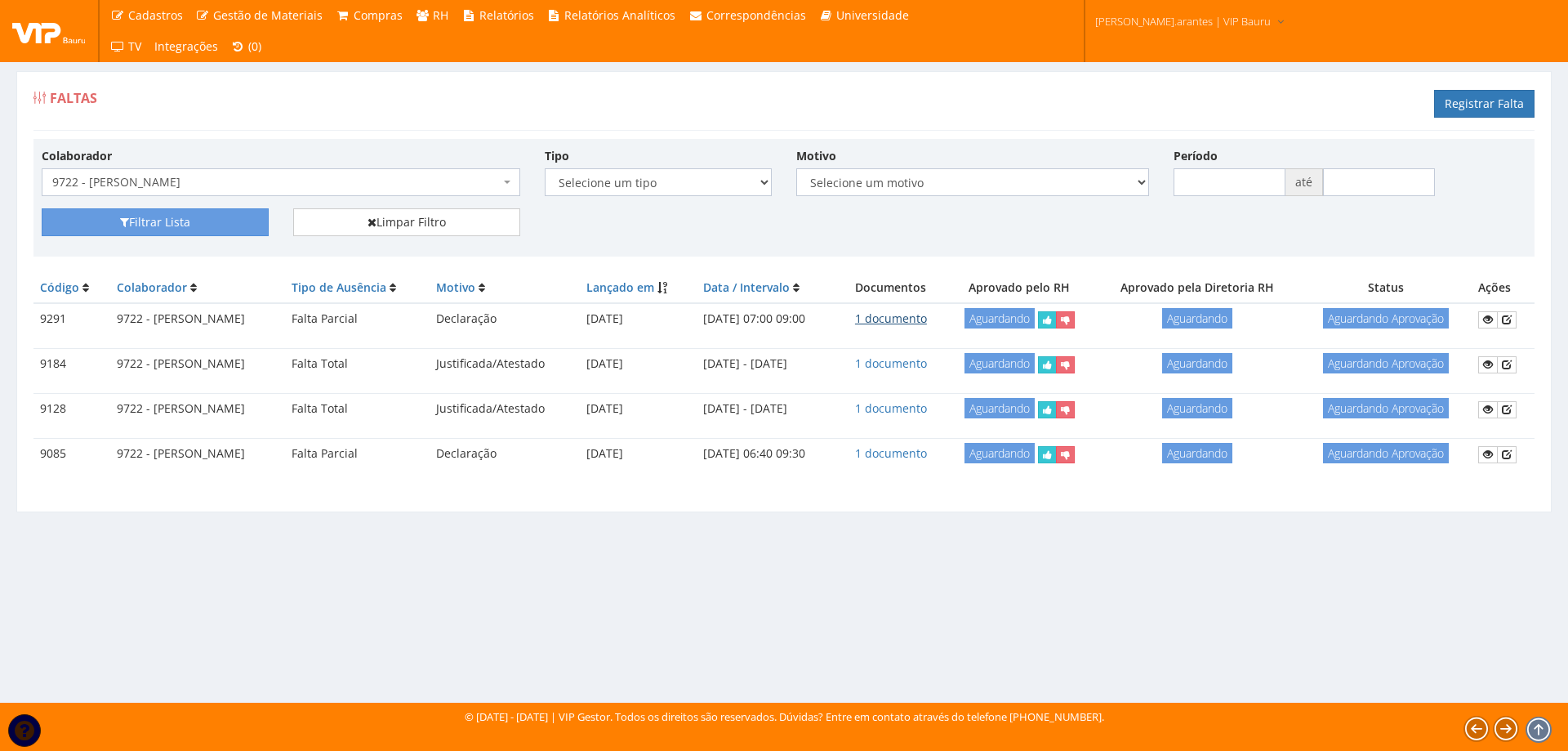
click at [909, 320] on link "1 documento" at bounding box center [891, 318] width 72 height 15
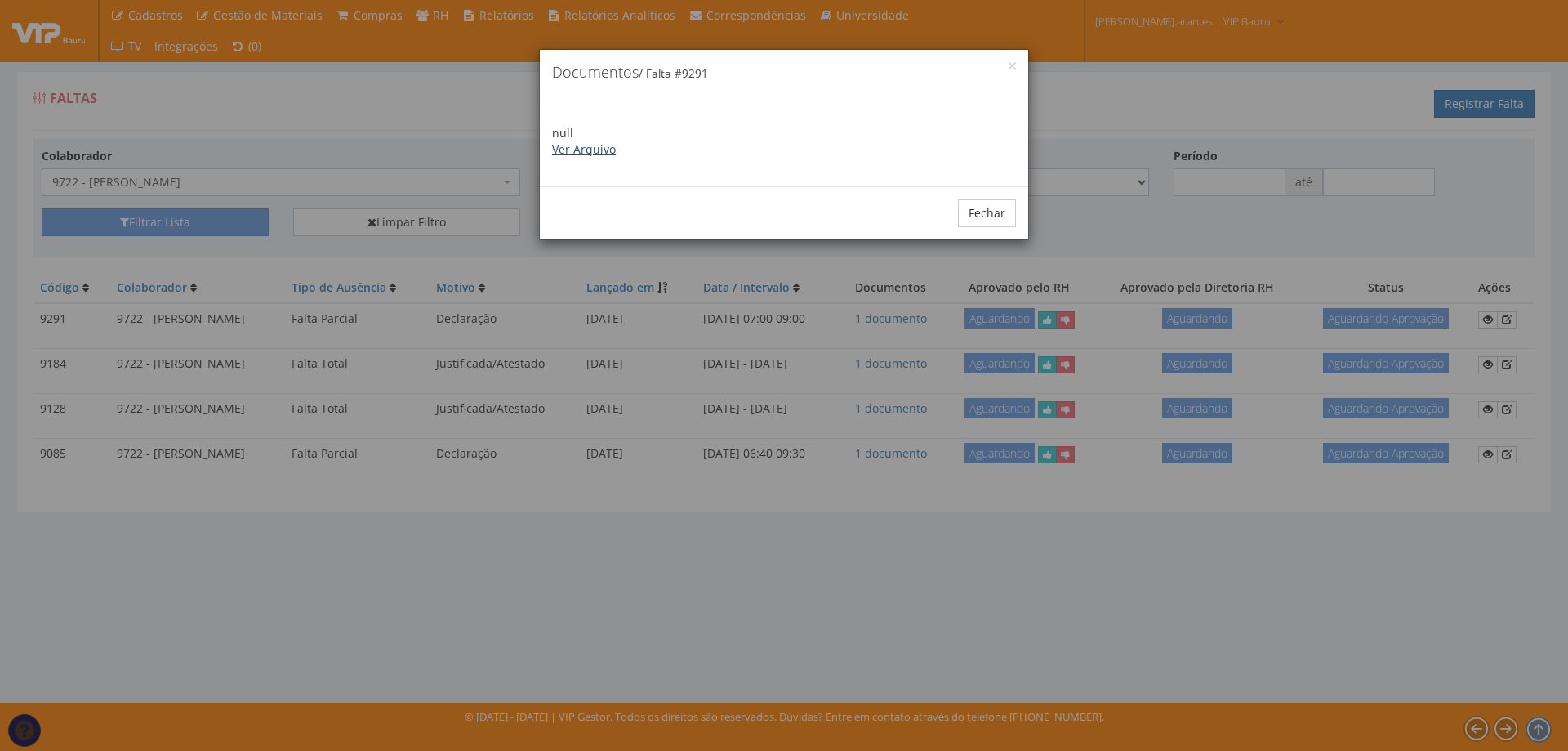
click at [588, 151] on link "Ver Arquivo" at bounding box center [584, 148] width 64 height 15
click at [1002, 218] on button "Fechar" at bounding box center [987, 213] width 58 height 28
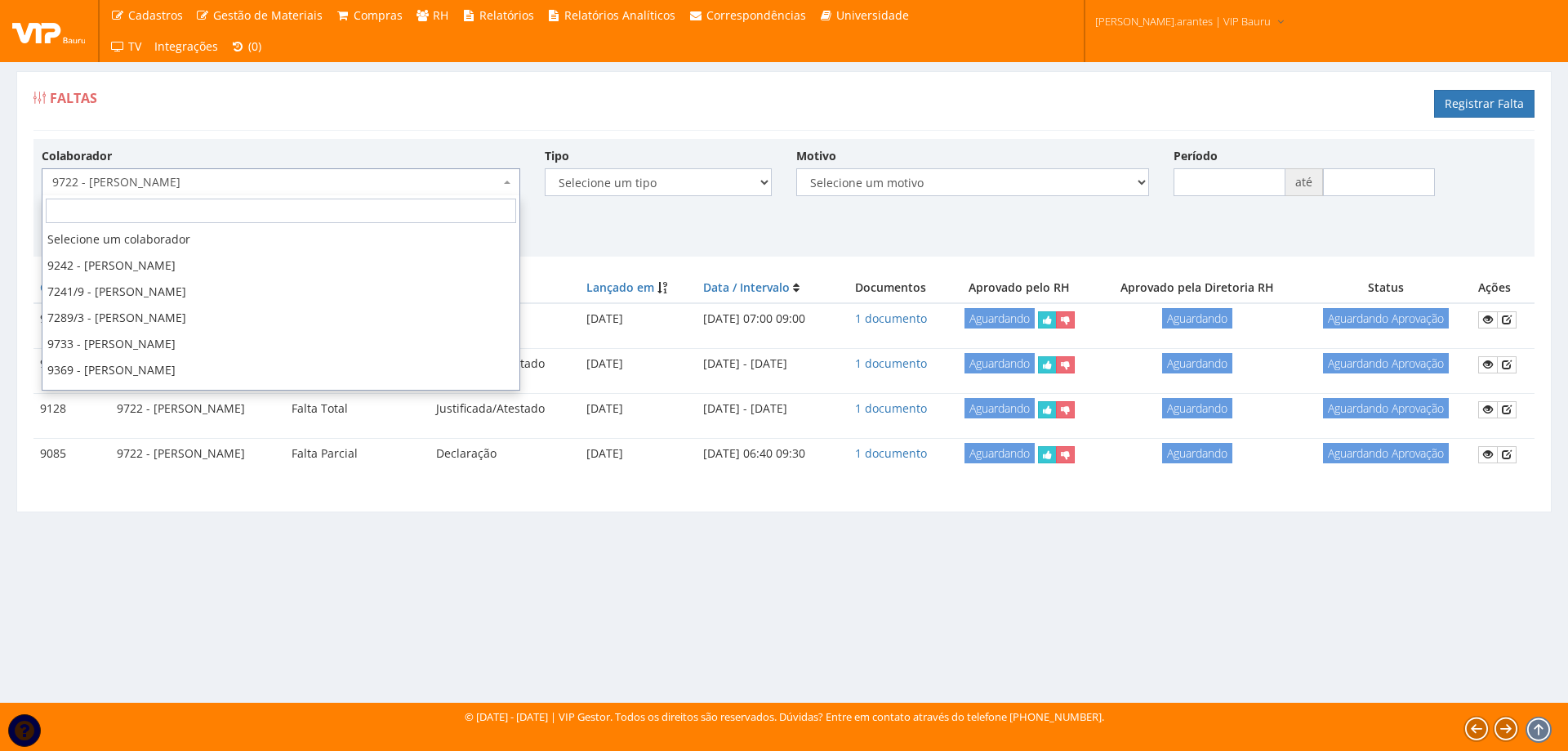
scroll to position [46780, 0]
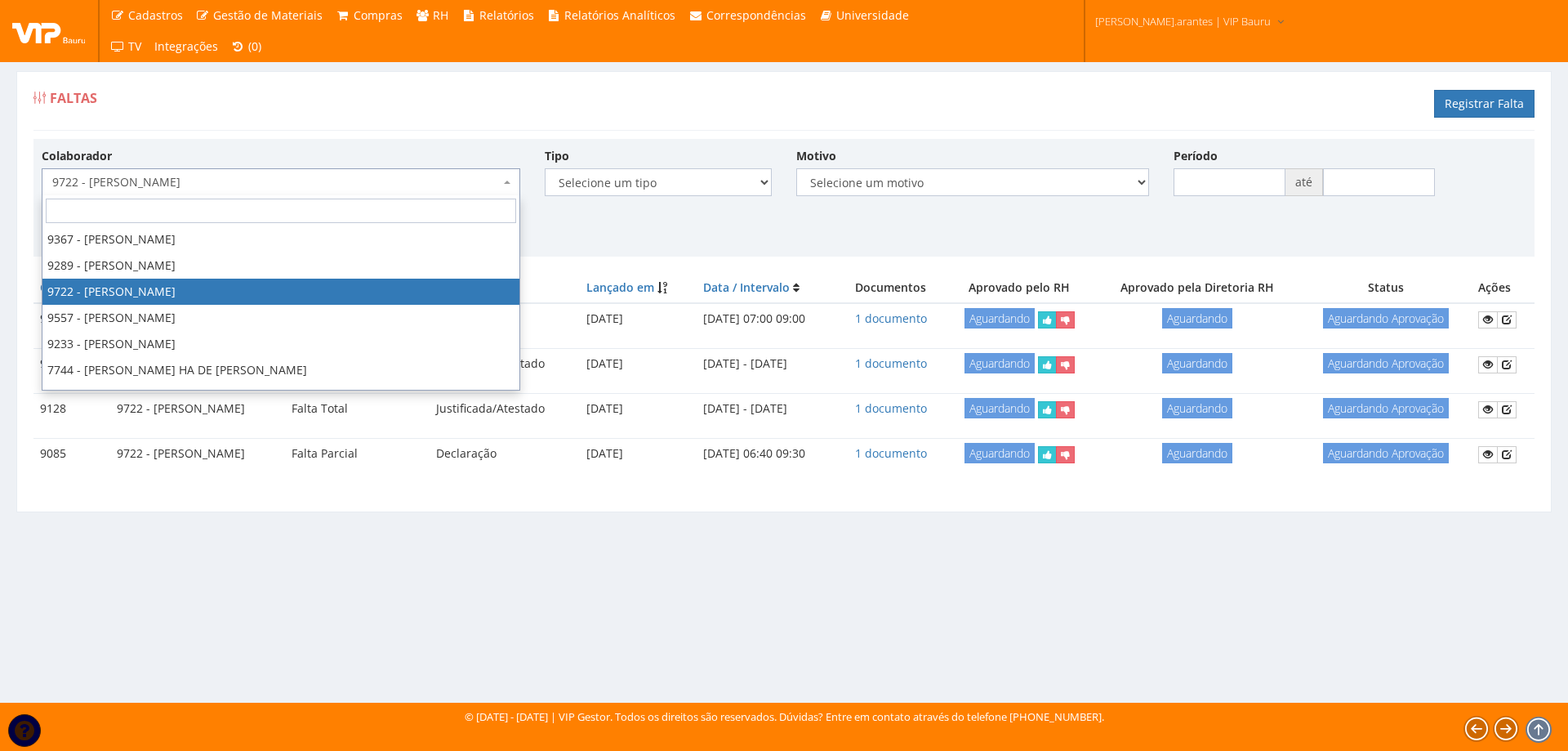
drag, startPoint x: 221, startPoint y: 182, endPoint x: 101, endPoint y: 188, distance: 120.1
click at [101, 188] on span "9722 - [PERSON_NAME]" at bounding box center [276, 182] width 448 height 16
